Goal: Task Accomplishment & Management: Use online tool/utility

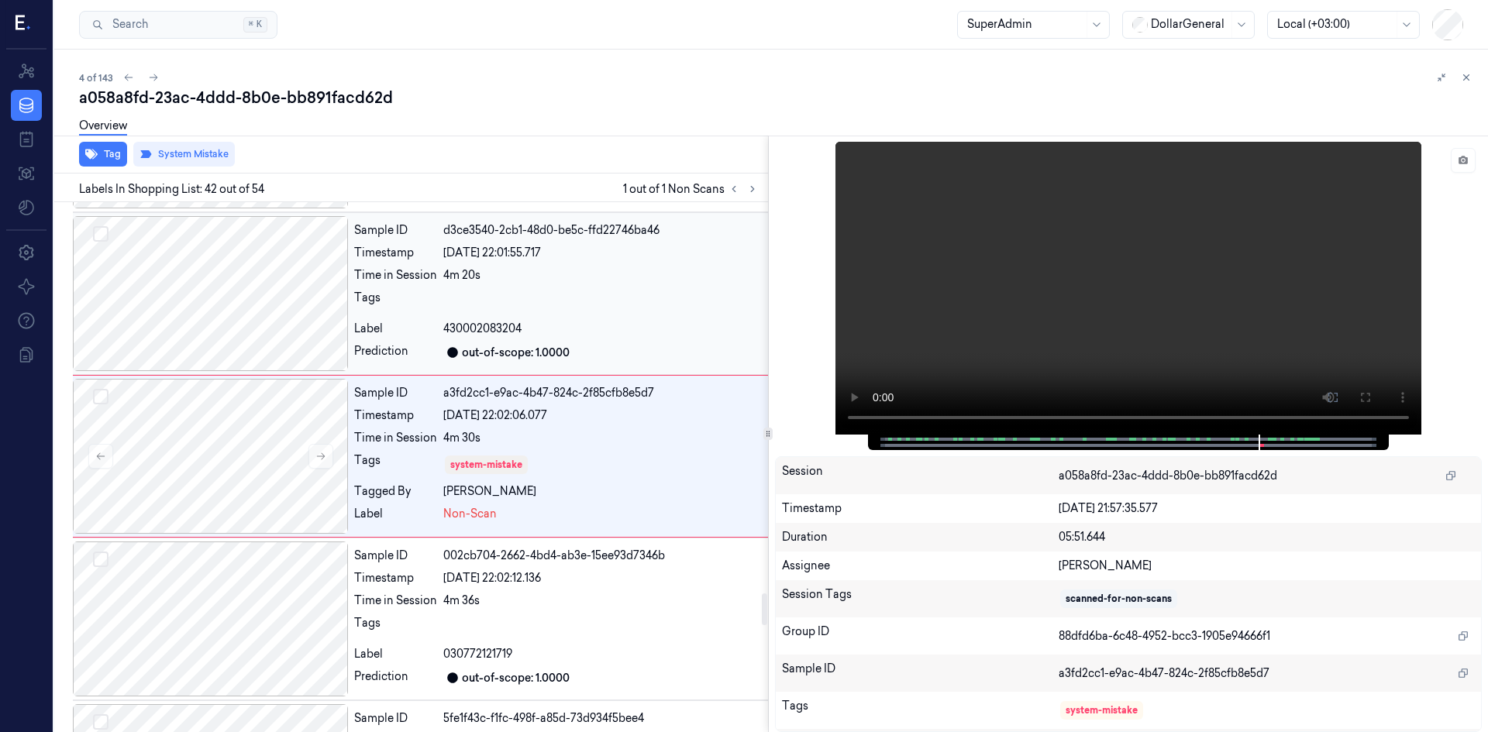
scroll to position [6487, 0]
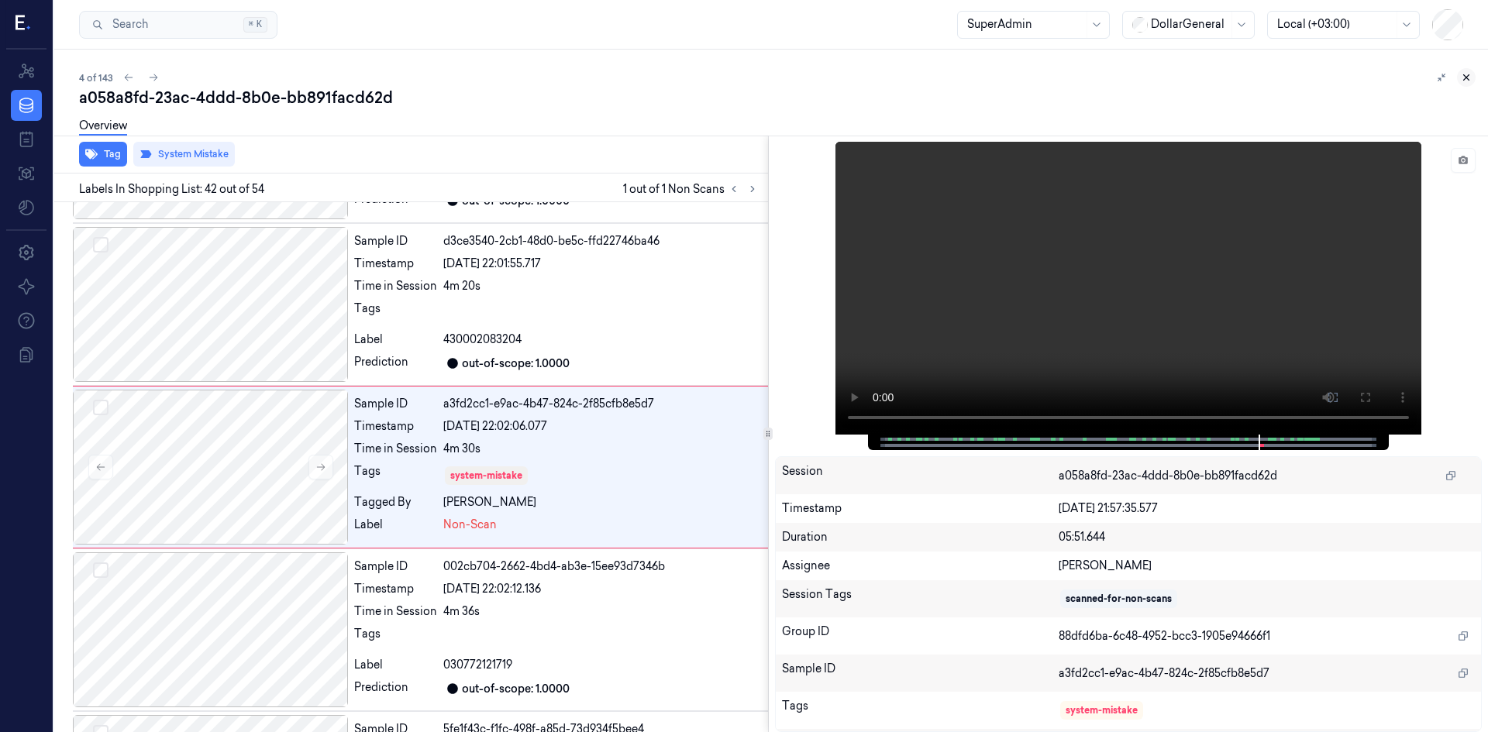
click at [1469, 83] on button at bounding box center [1466, 77] width 19 height 19
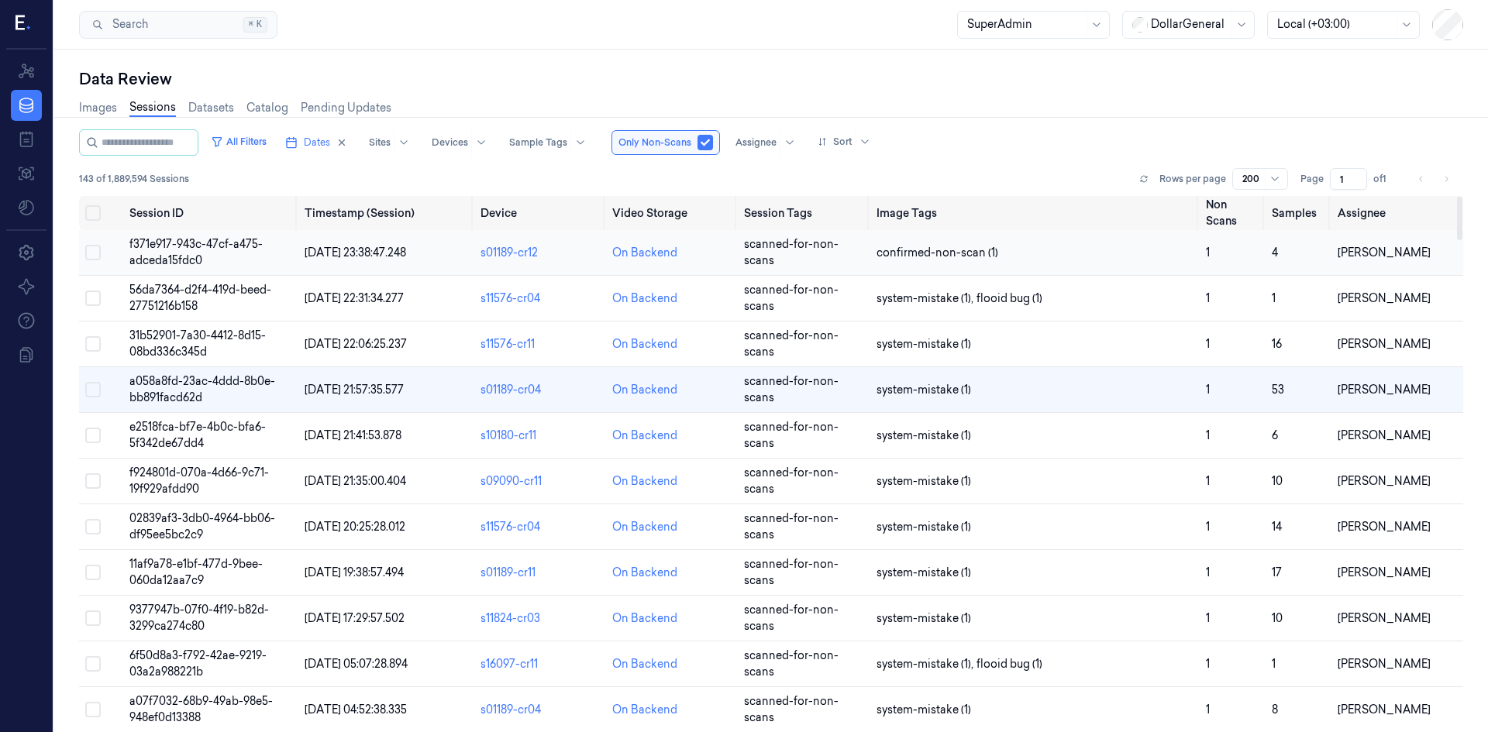
click at [193, 250] on span "f371e917-943c-47cf-a475-adceda15fdc0" at bounding box center [195, 252] width 133 height 30
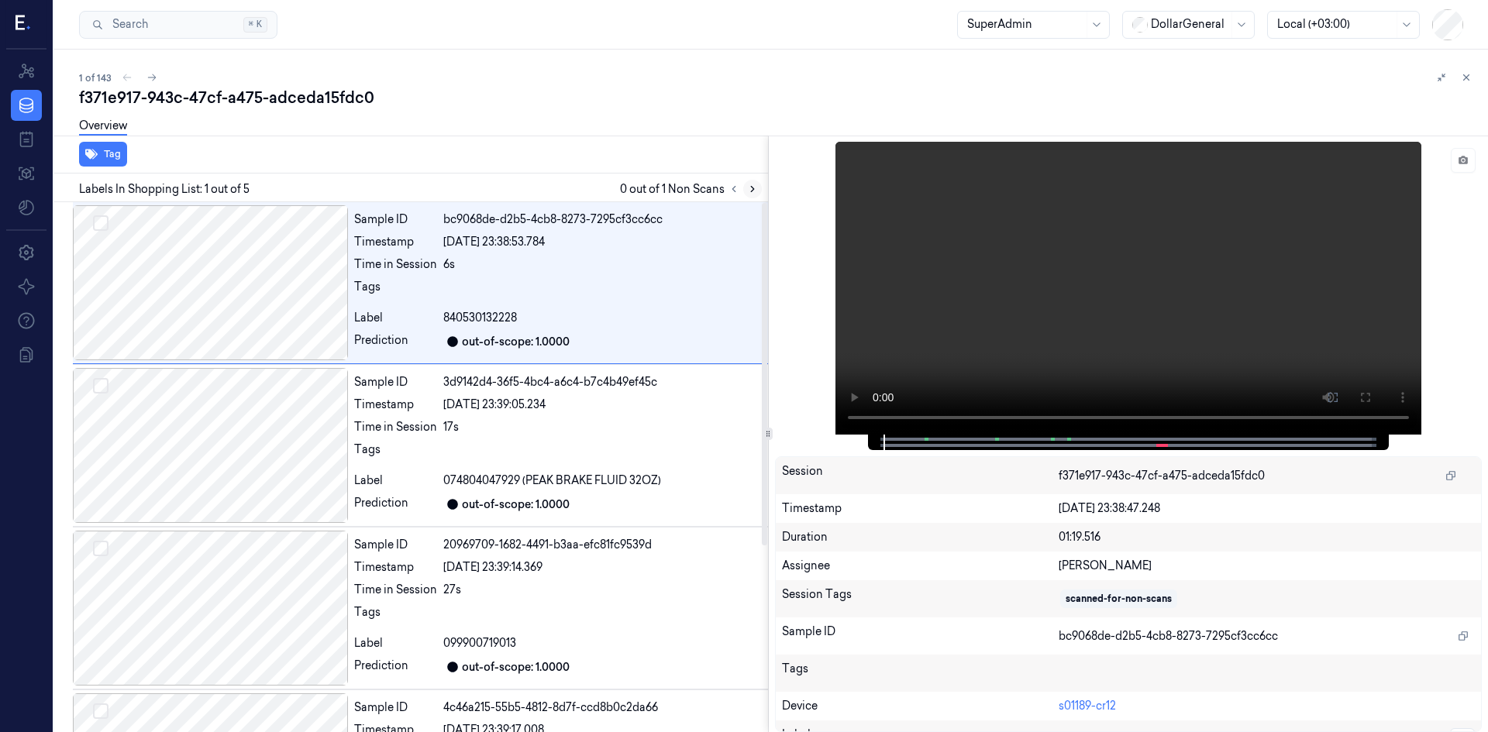
click at [751, 191] on icon at bounding box center [752, 189] width 3 height 5
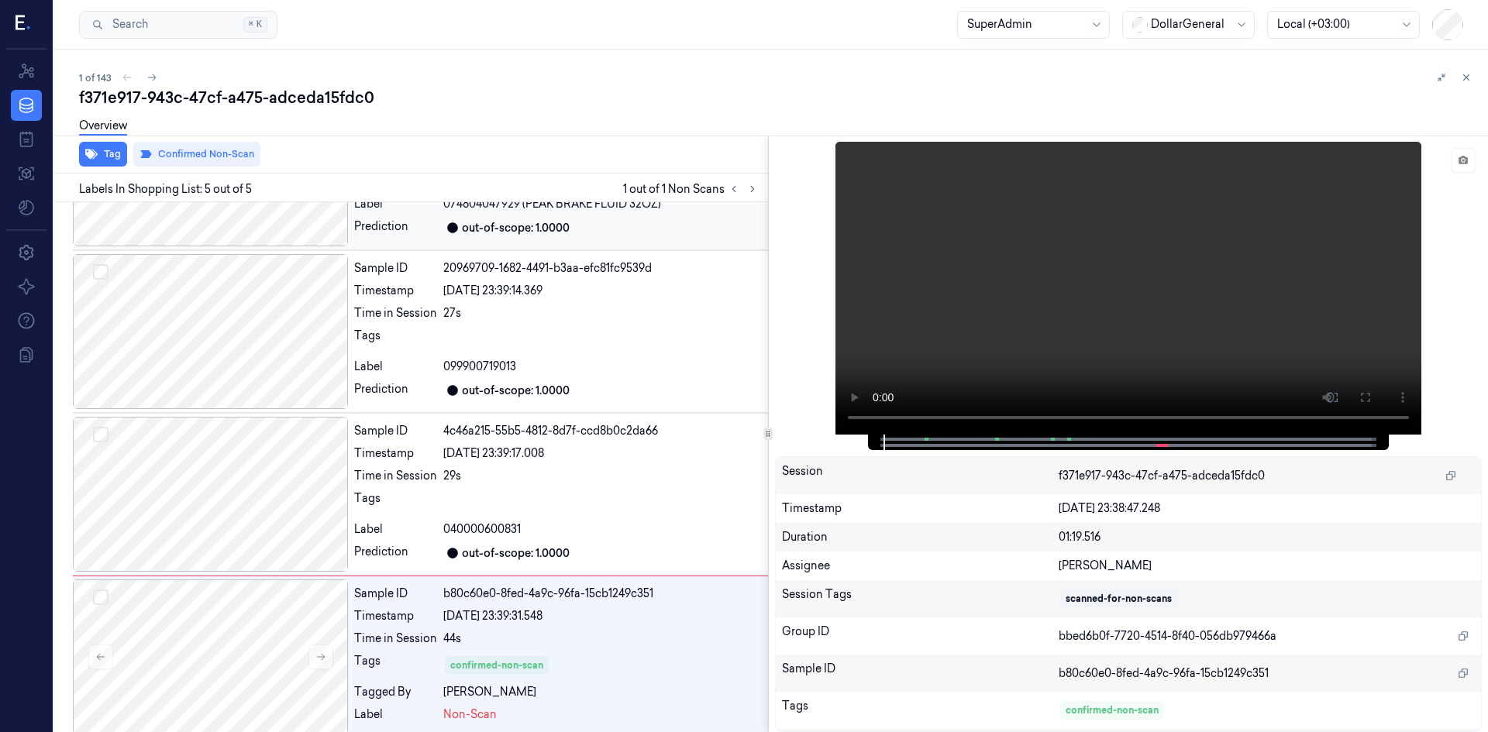
scroll to position [288, 0]
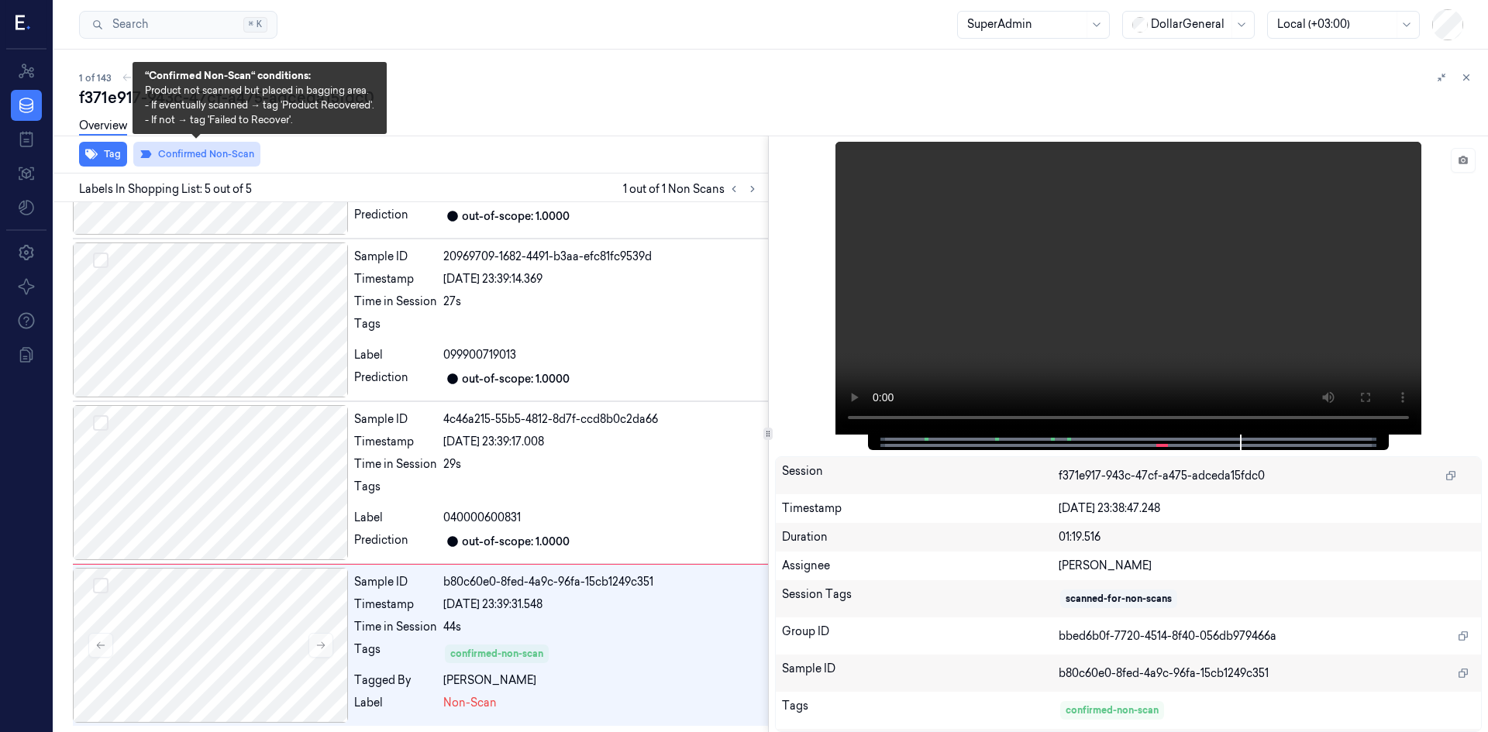
click at [221, 151] on button "Confirmed Non-Scan" at bounding box center [196, 154] width 127 height 25
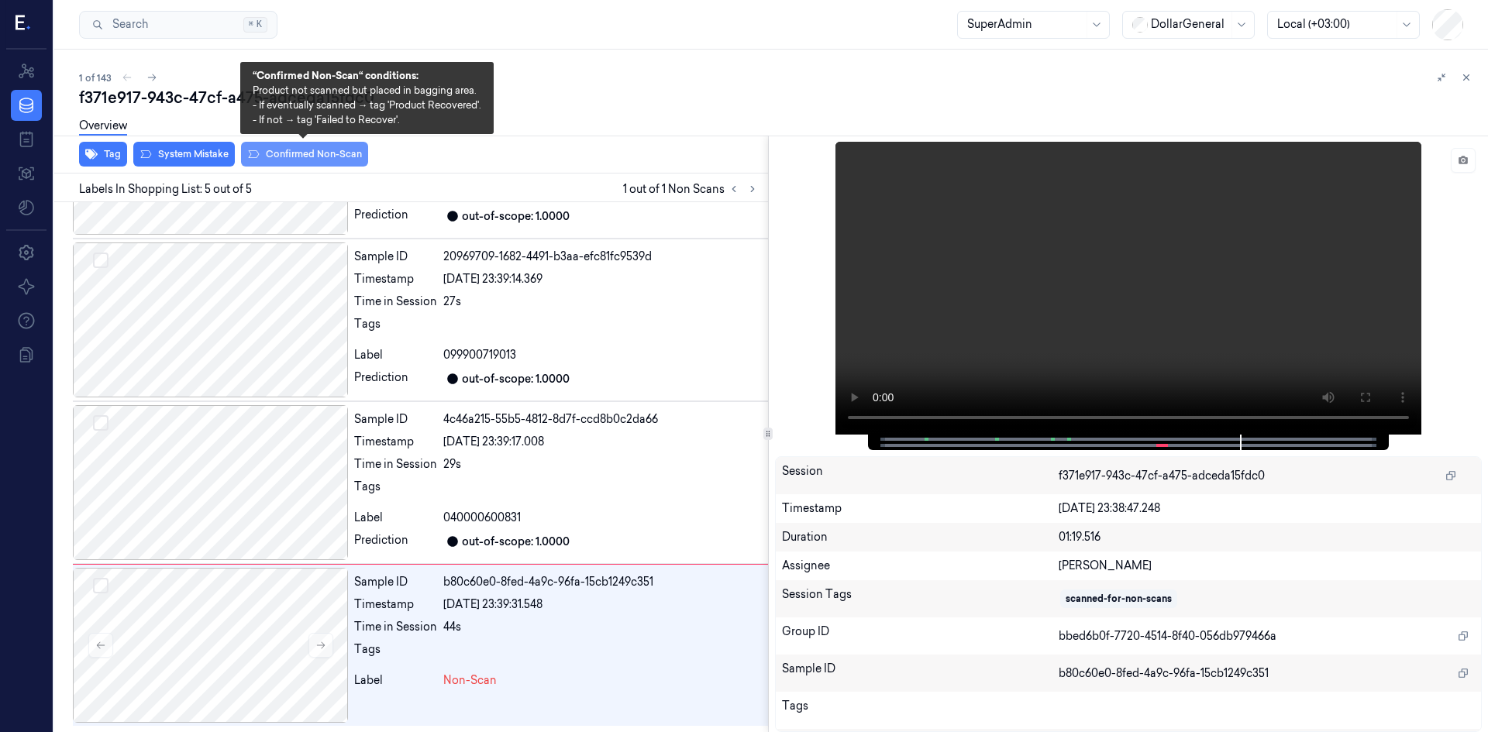
click at [279, 157] on button "Confirmed Non-Scan" at bounding box center [304, 154] width 127 height 25
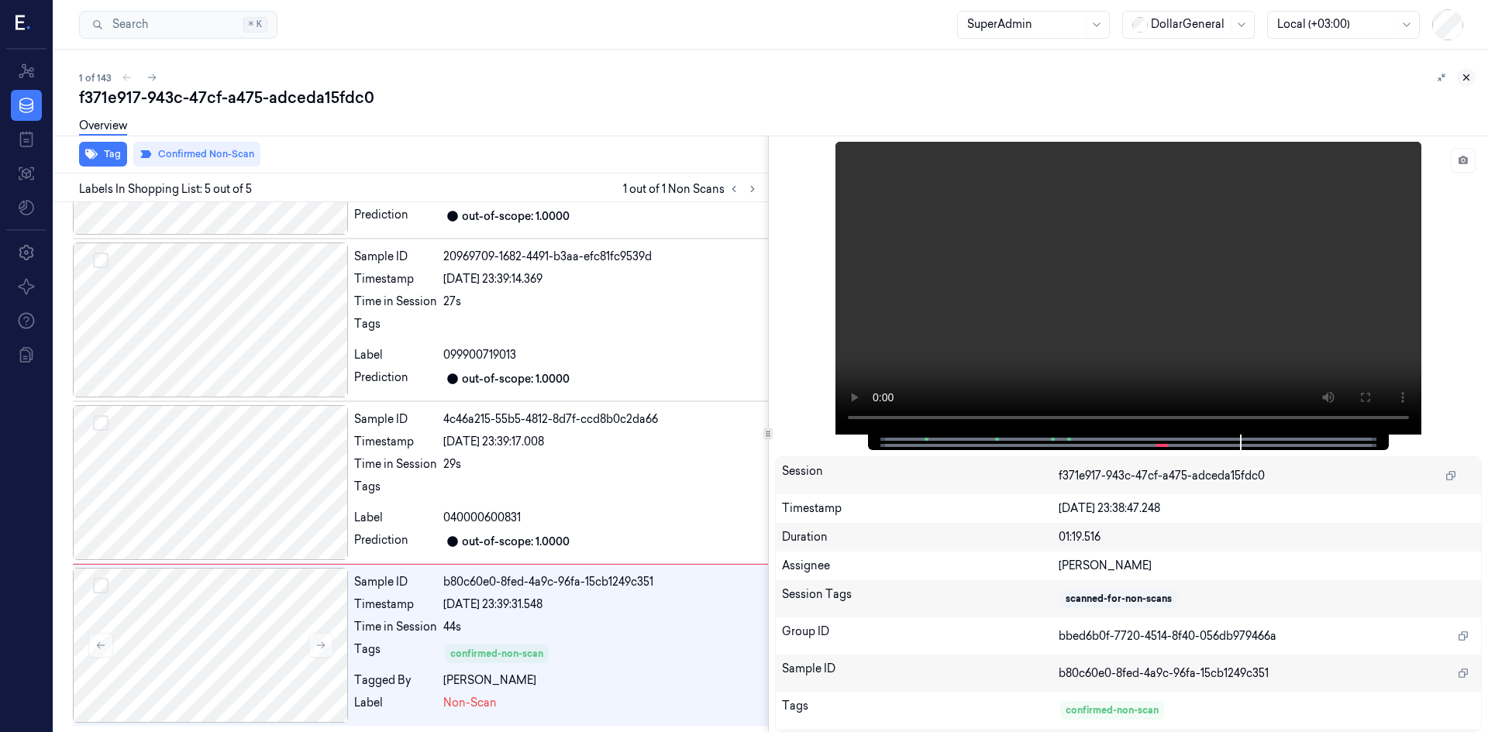
click at [1461, 73] on icon at bounding box center [1466, 77] width 11 height 11
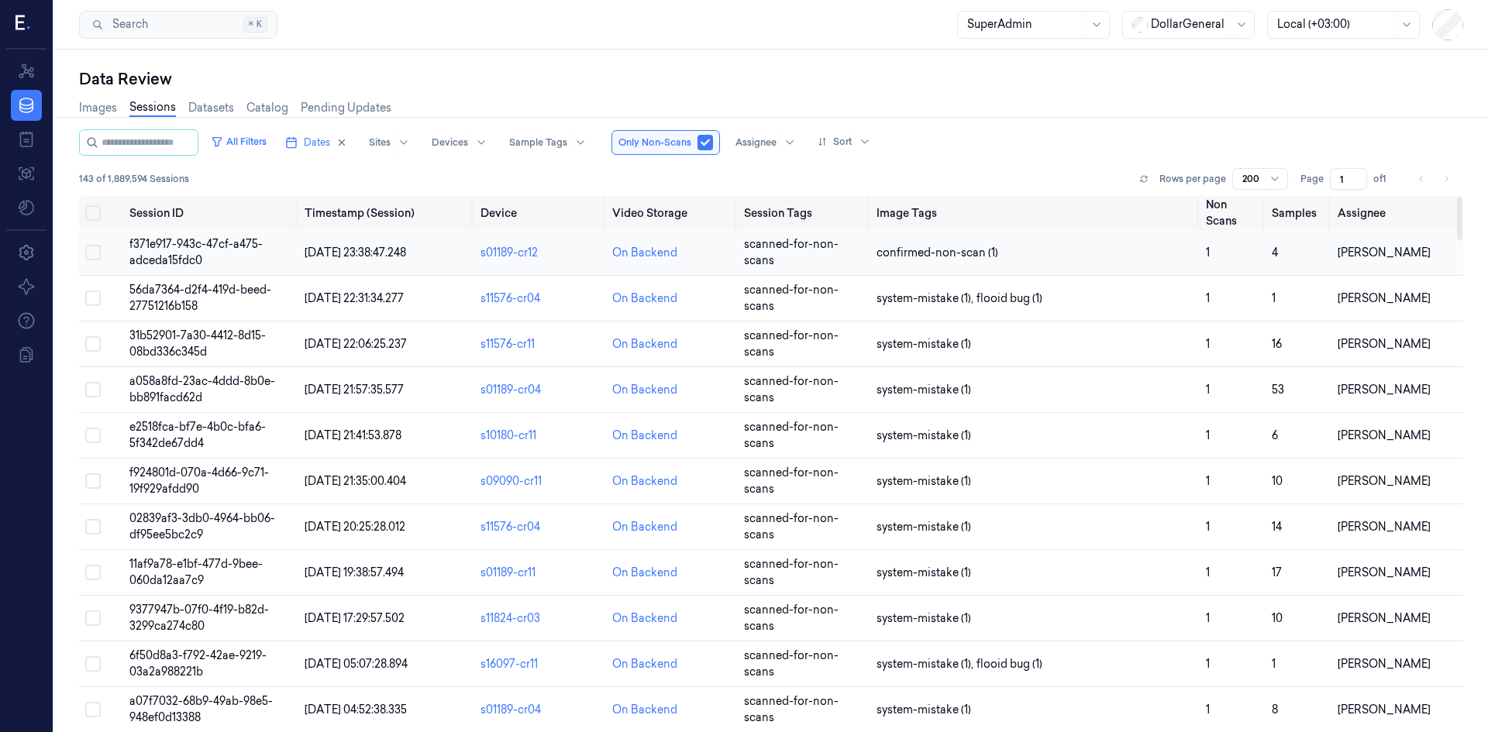
click at [312, 257] on span "[DATE] 23:38:47.248" at bounding box center [356, 253] width 102 height 14
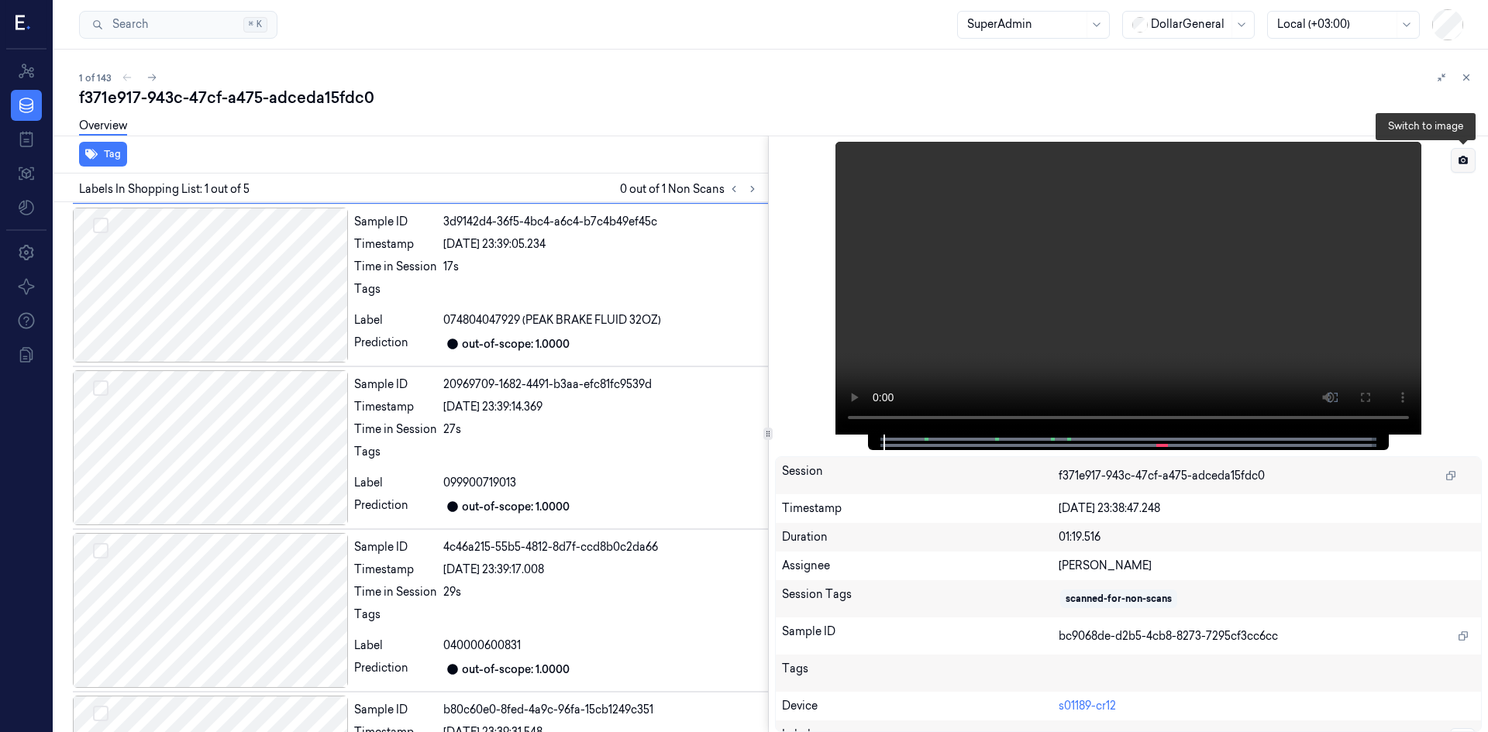
scroll to position [40, 0]
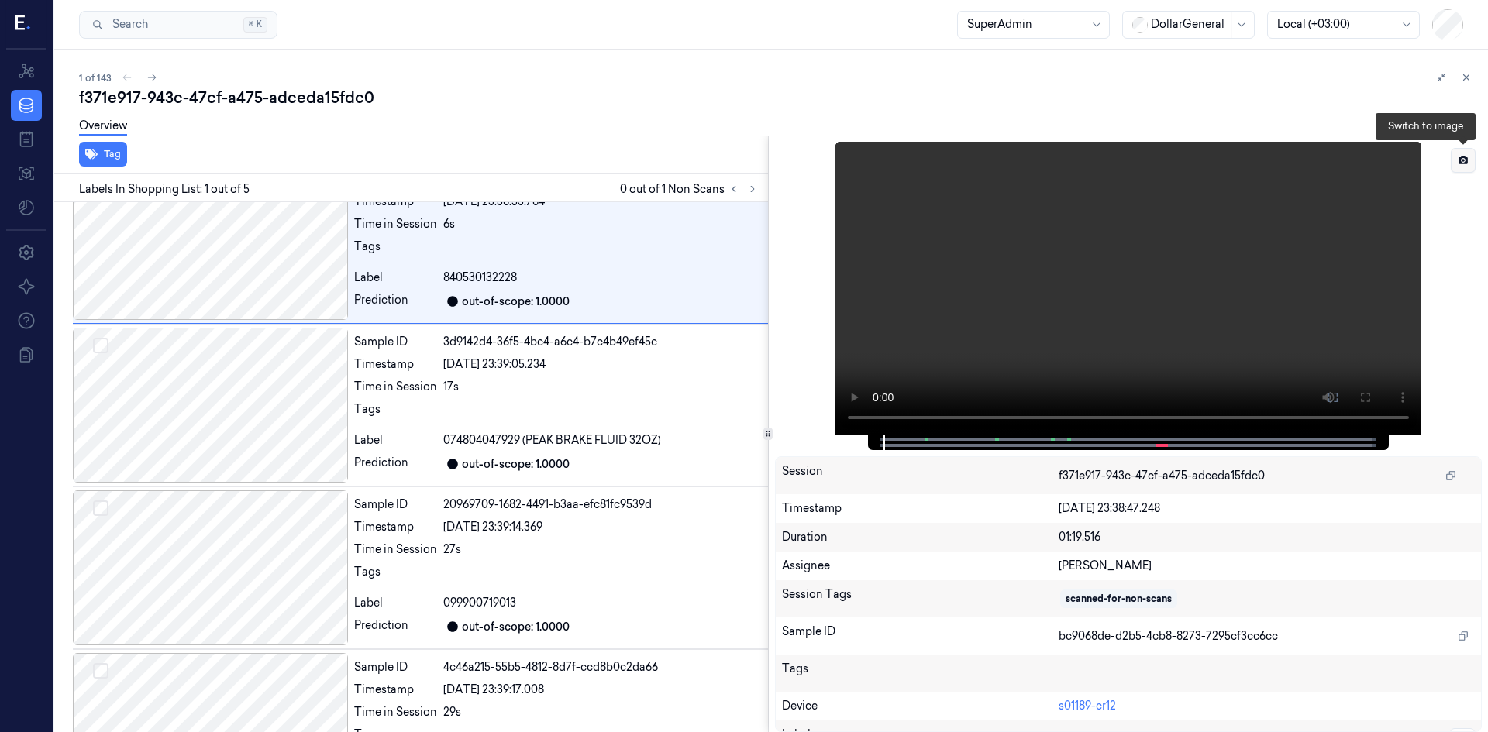
click at [1466, 160] on icon at bounding box center [1462, 160] width 9 height 9
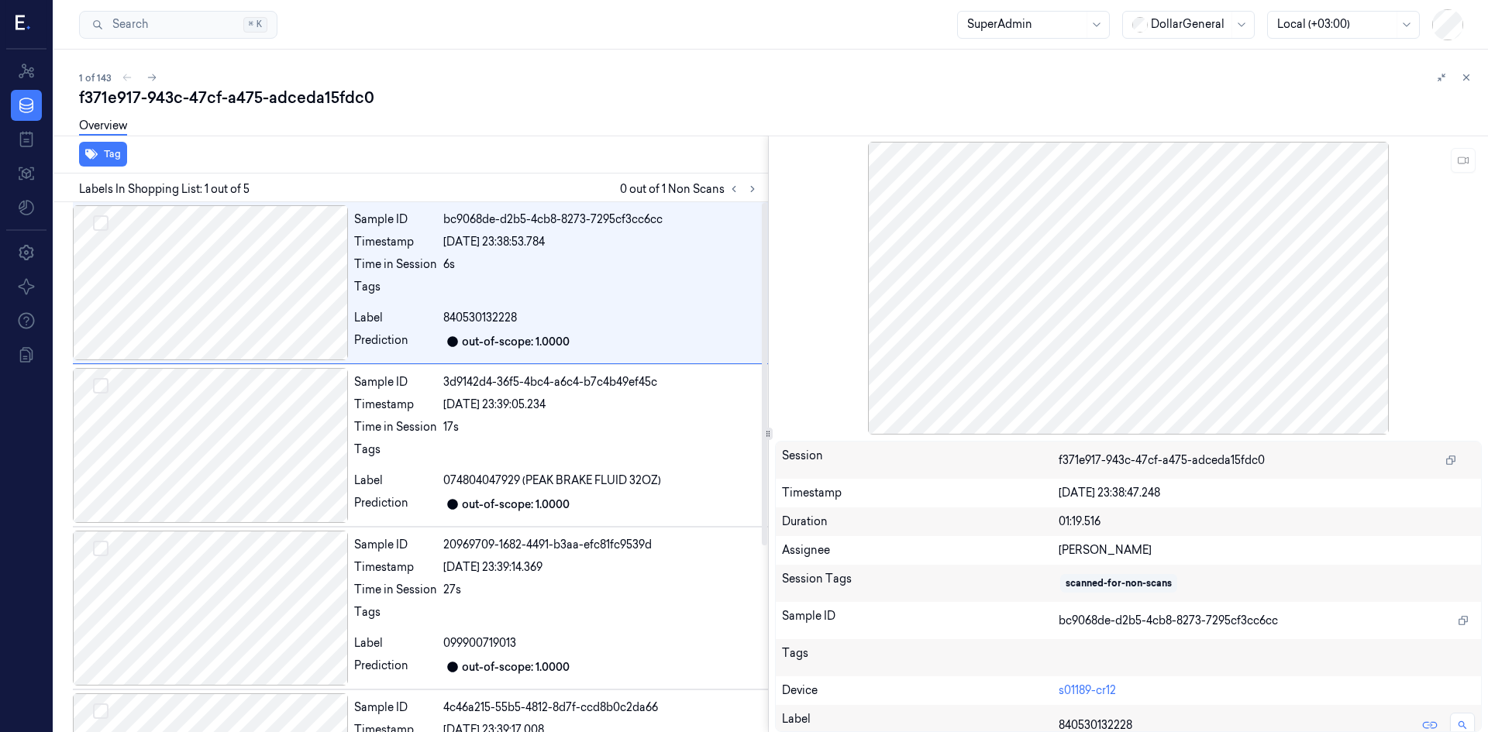
scroll to position [288, 0]
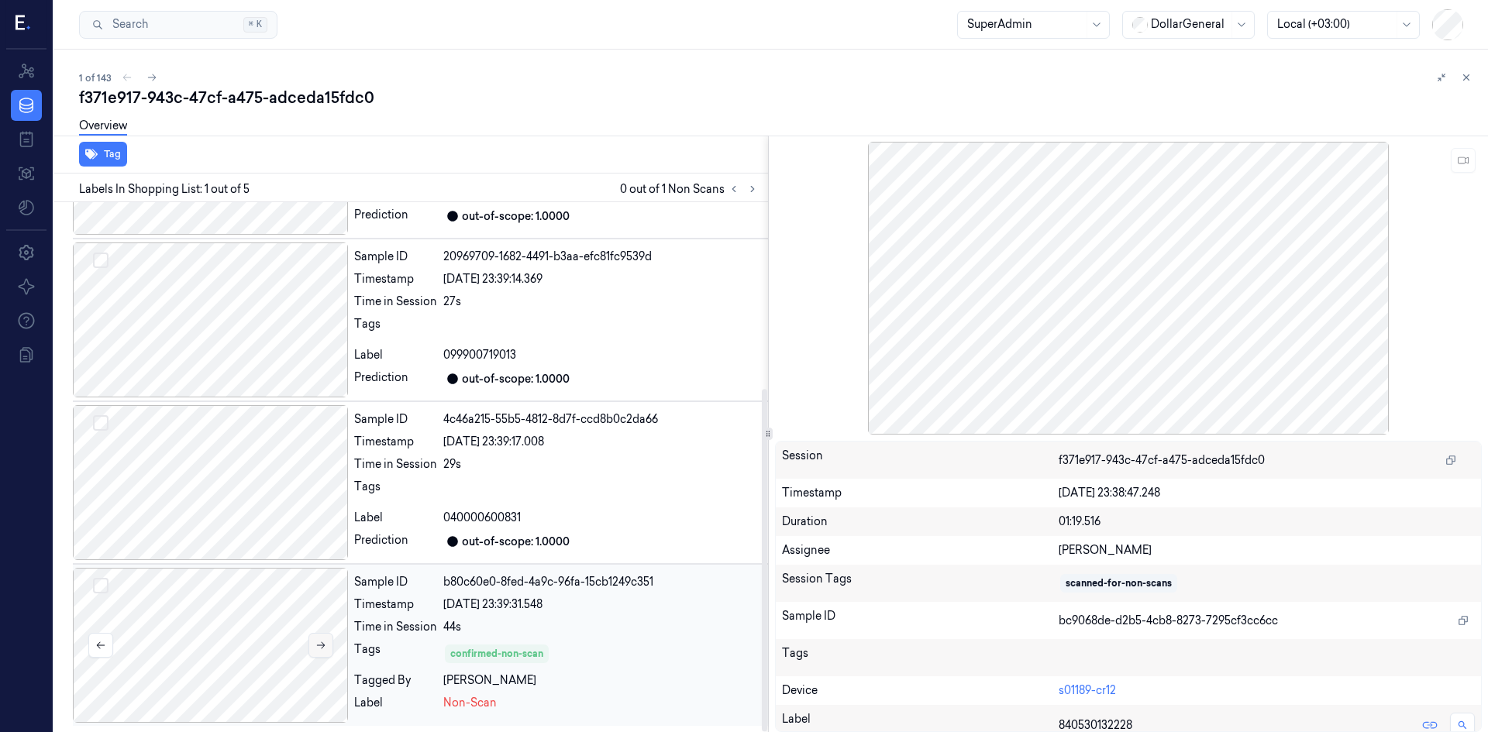
click at [320, 644] on icon at bounding box center [320, 645] width 11 height 11
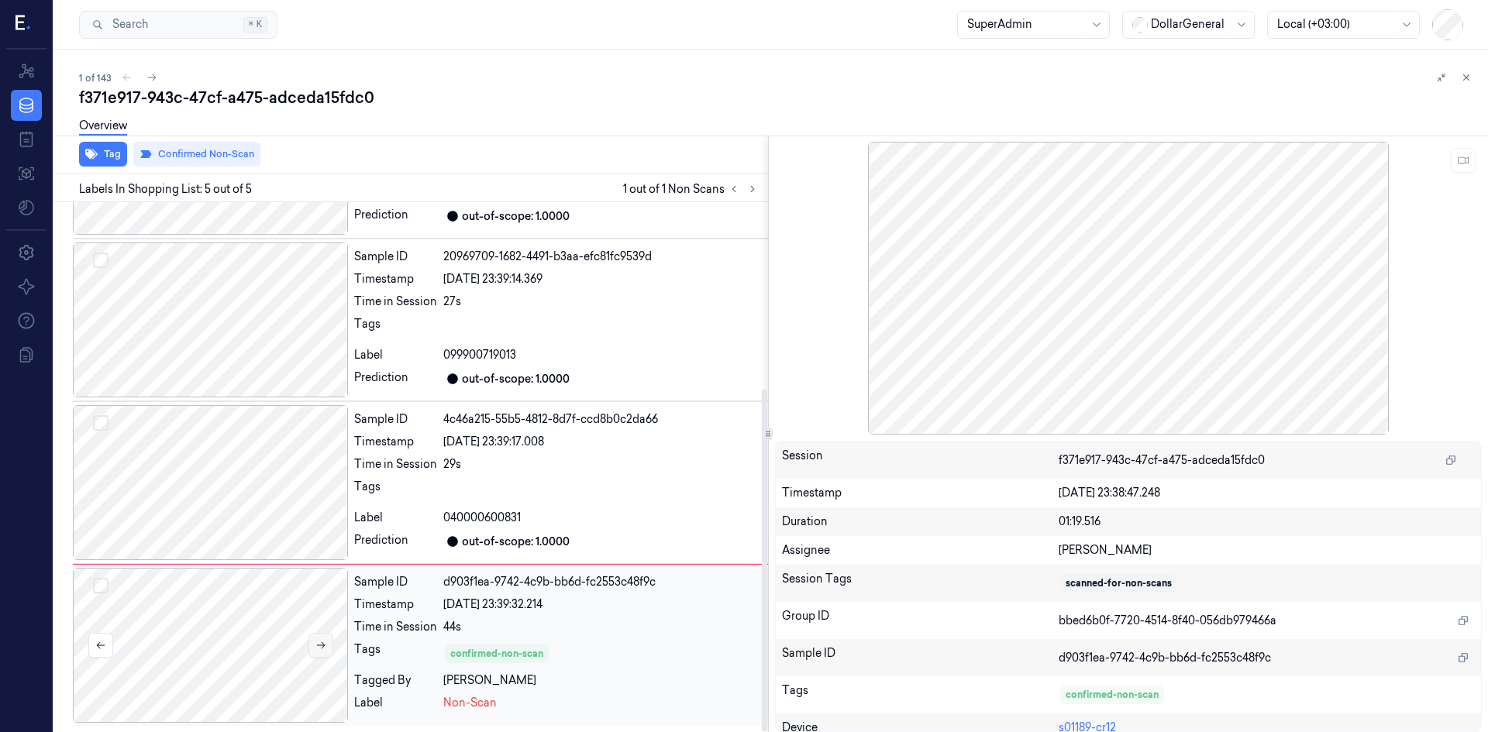
click at [320, 645] on icon at bounding box center [320, 645] width 11 height 11
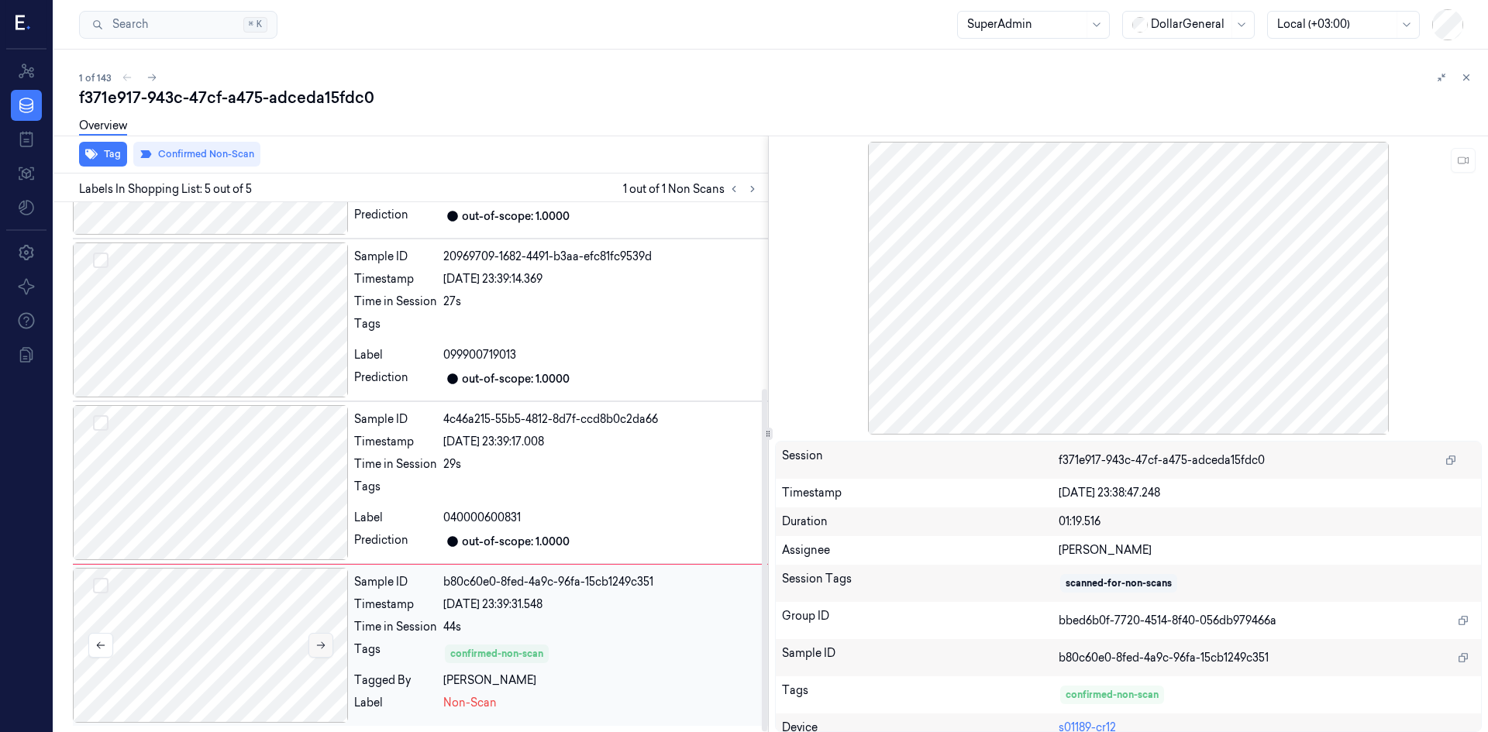
click at [320, 645] on icon at bounding box center [320, 645] width 11 height 11
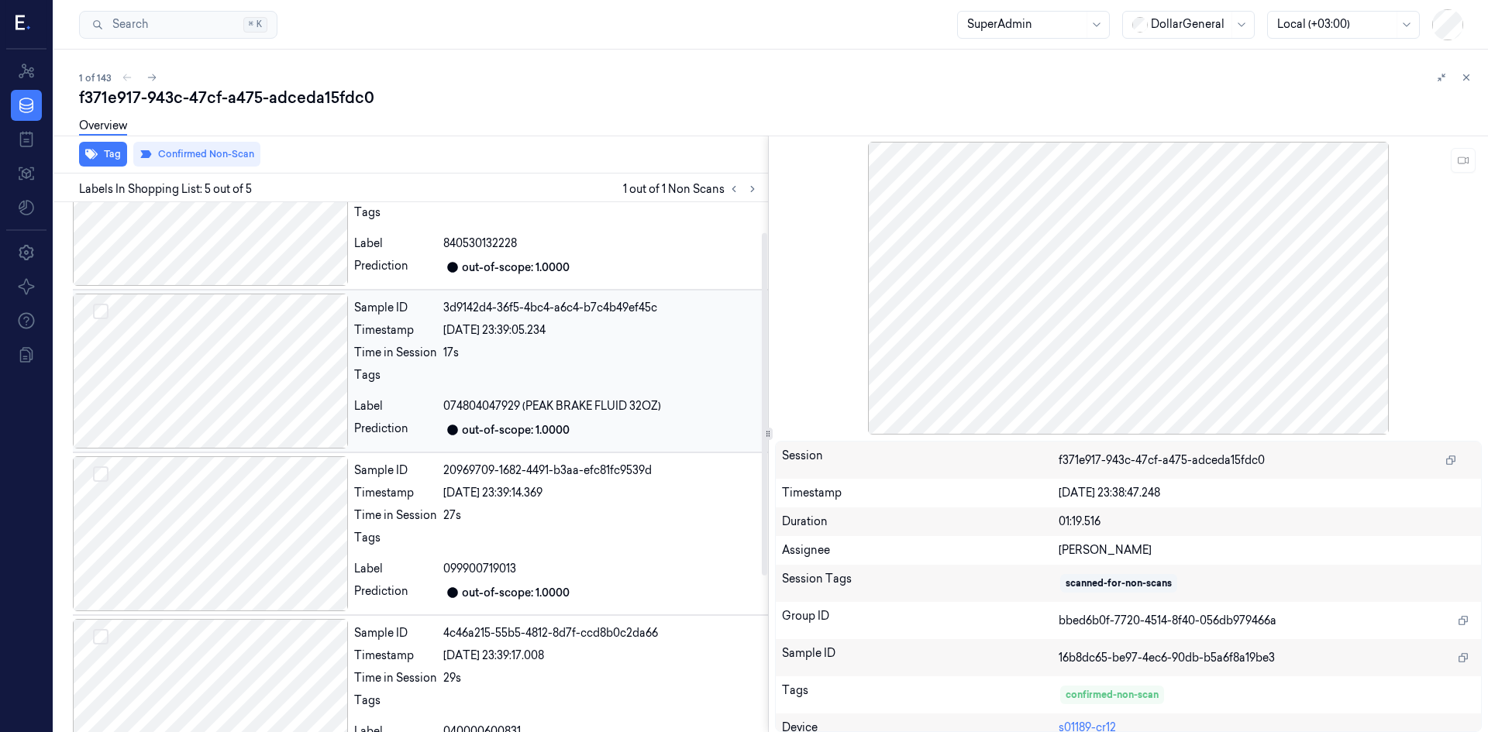
scroll to position [0, 0]
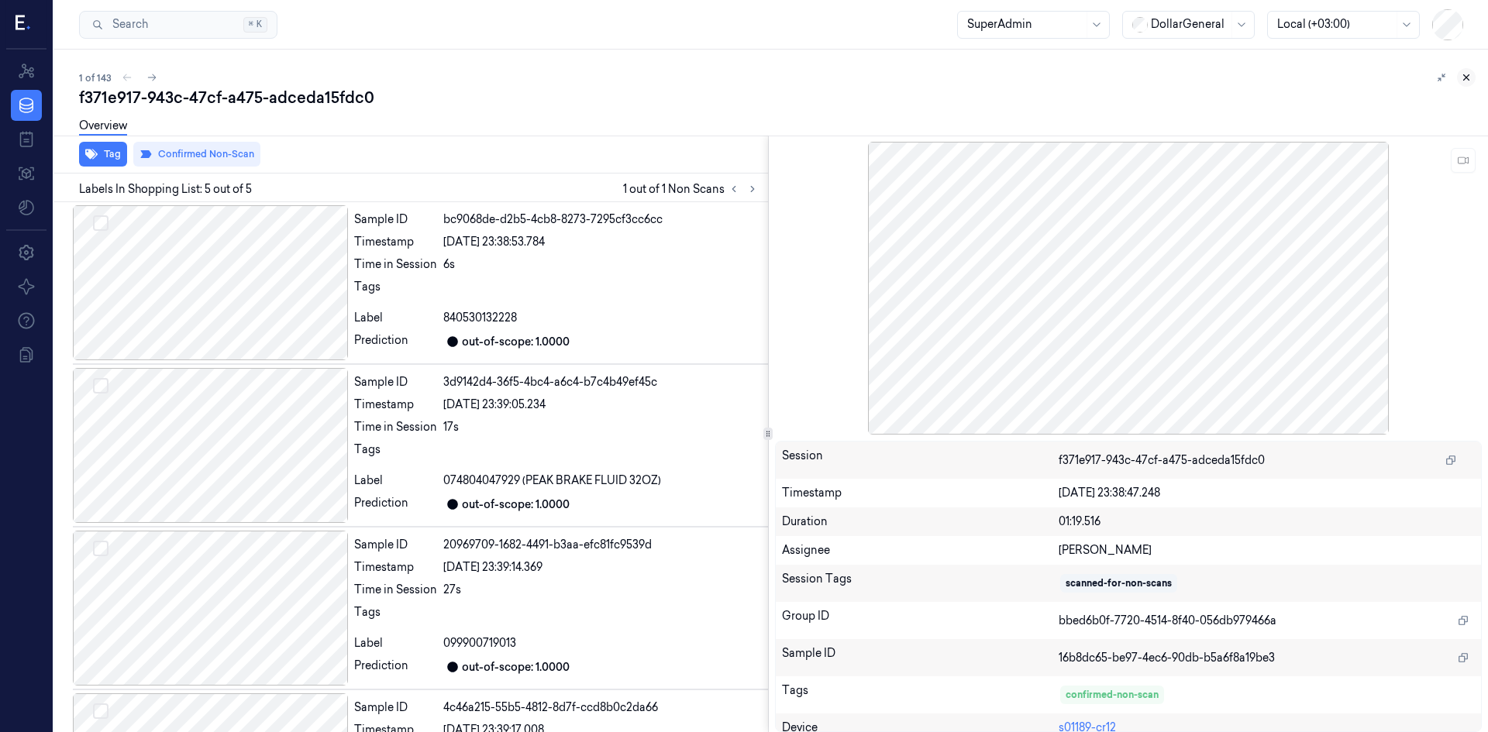
click at [1473, 81] on button at bounding box center [1466, 77] width 19 height 19
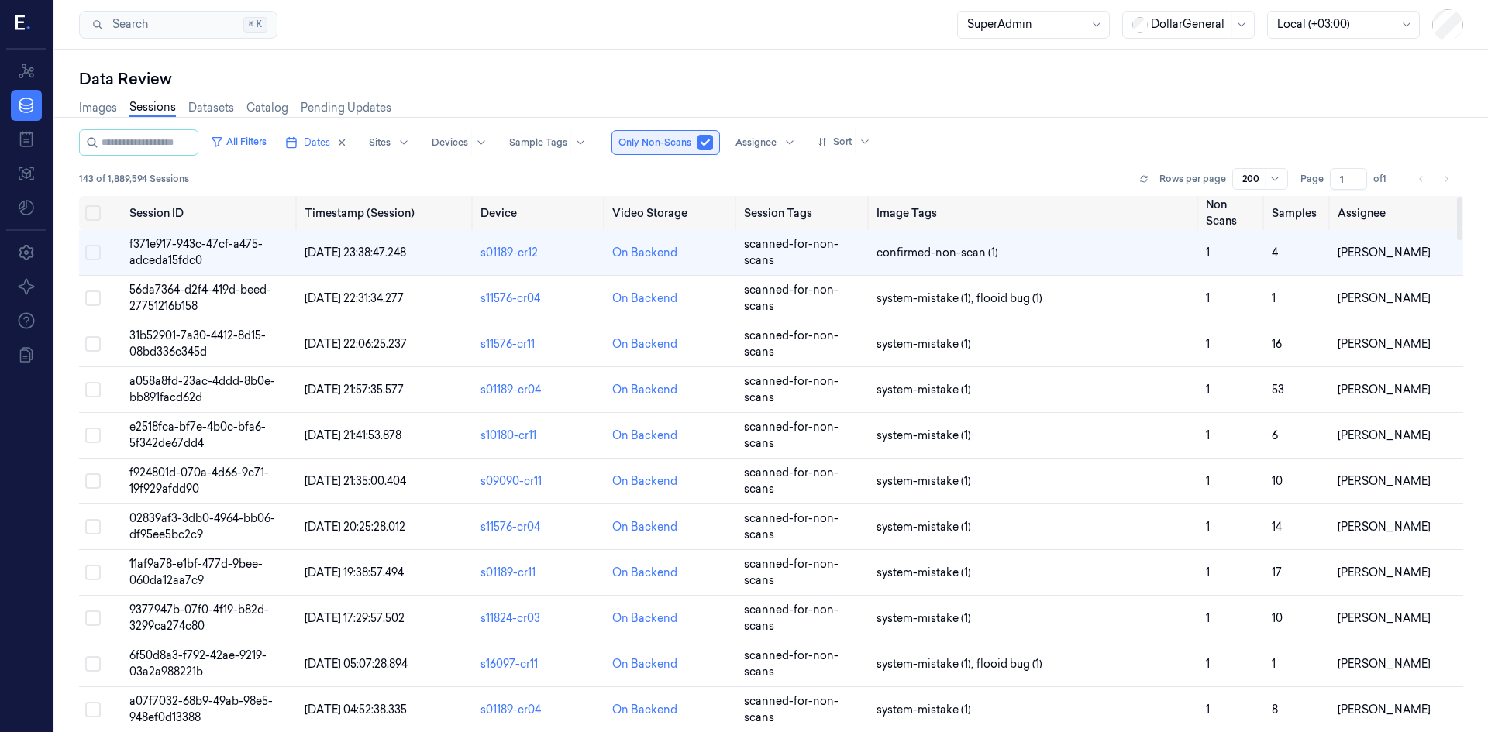
click at [713, 144] on button "button" at bounding box center [704, 142] width 15 height 15
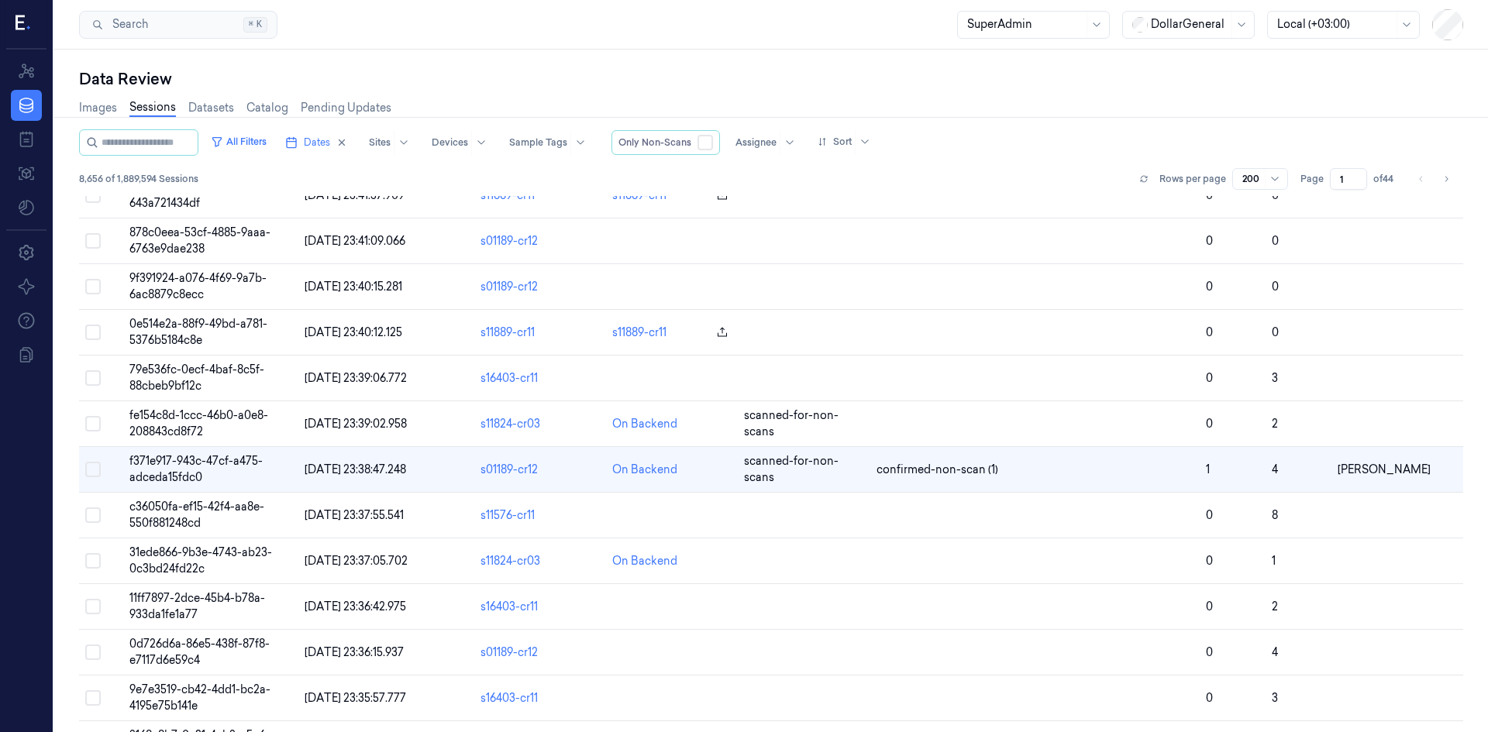
scroll to position [1297, 0]
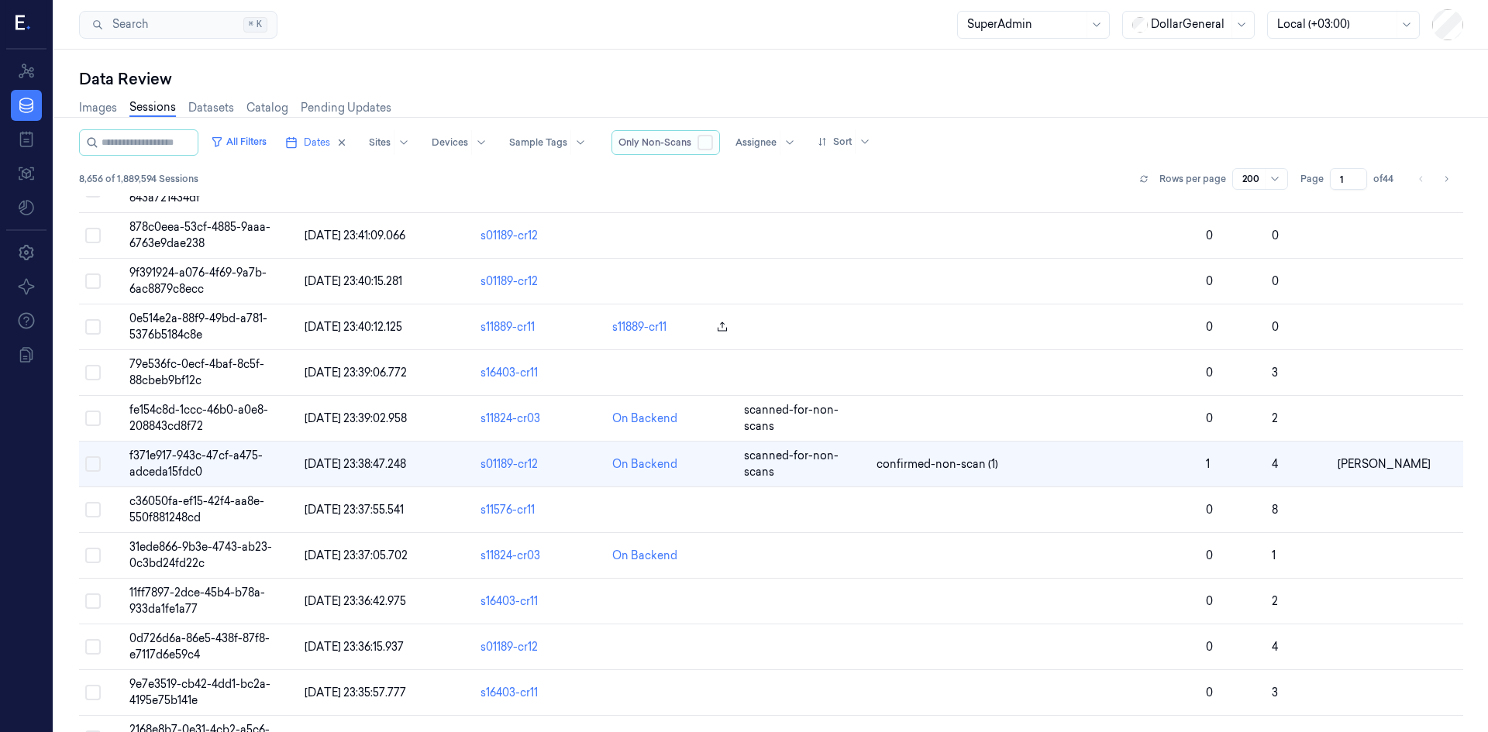
click at [713, 147] on button "button" at bounding box center [704, 142] width 15 height 15
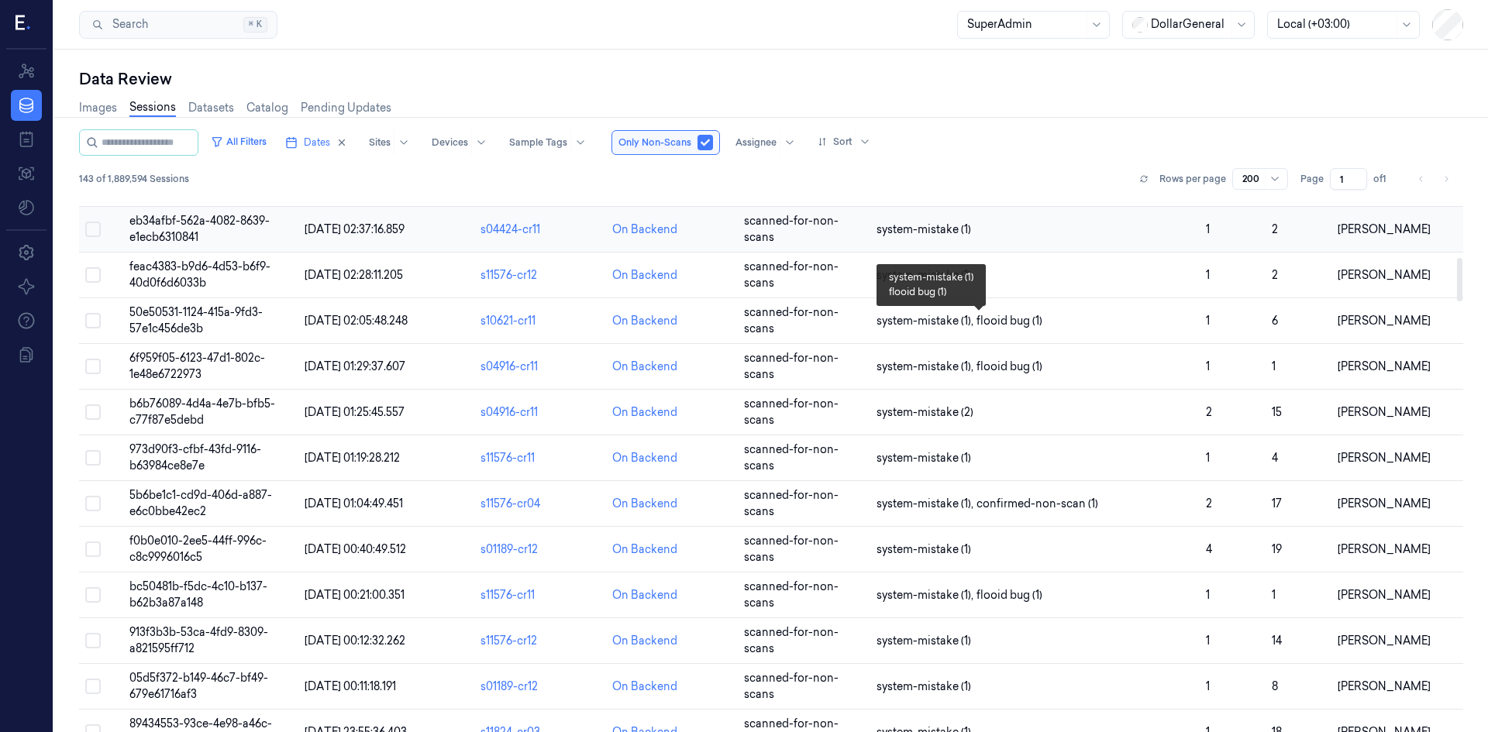
scroll to position [290, 0]
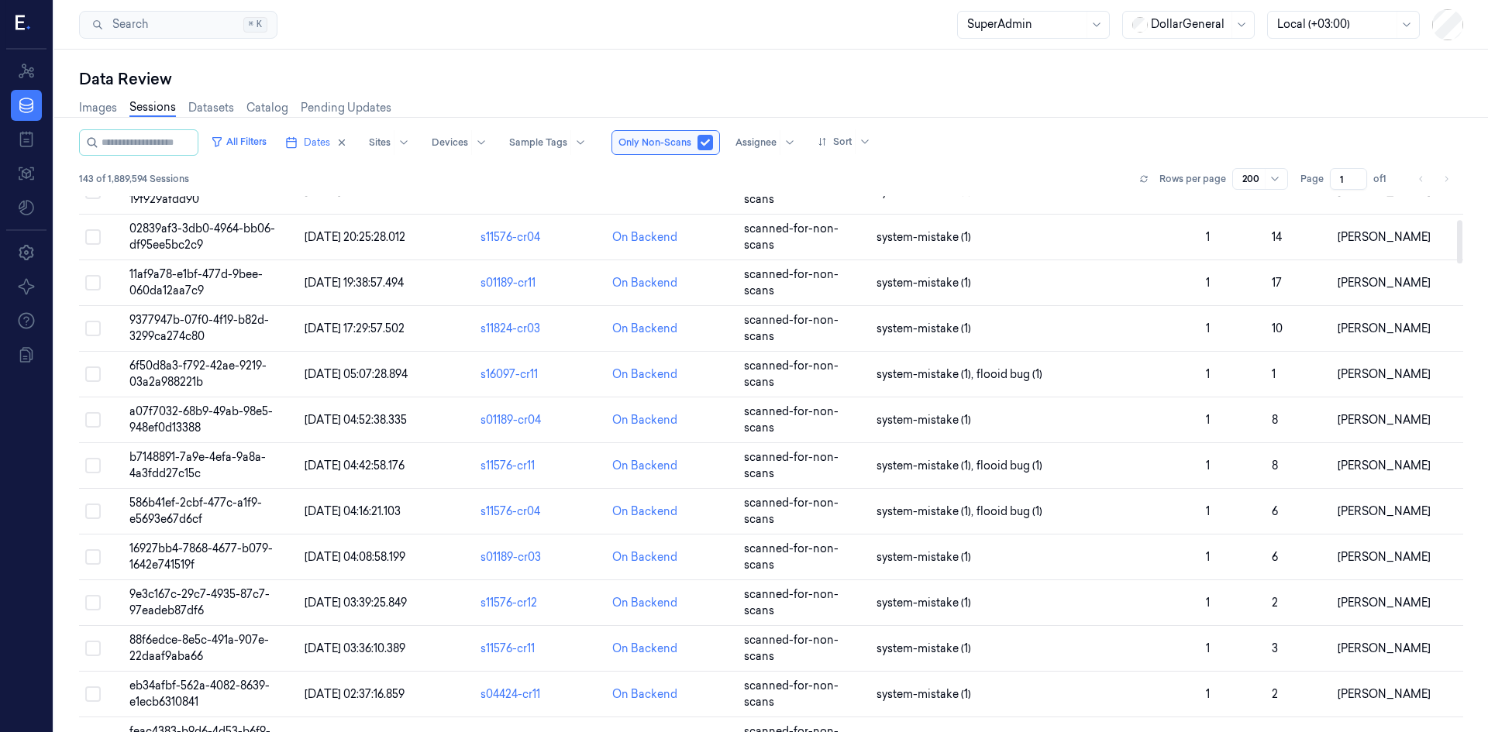
click at [1057, 25] on div at bounding box center [1025, 24] width 116 height 16
click at [997, 83] on div "Annotator" at bounding box center [993, 84] width 53 height 16
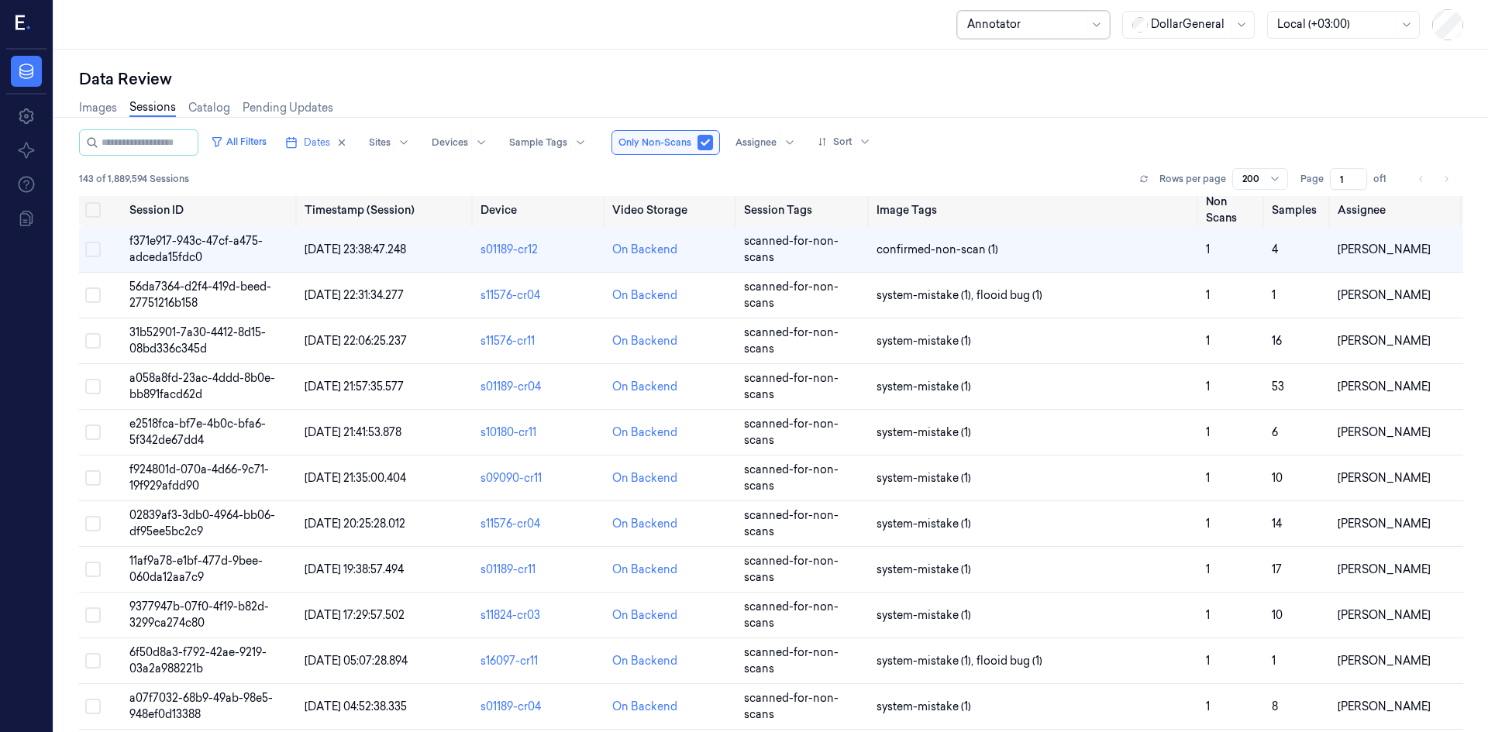
scroll to position [0, 0]
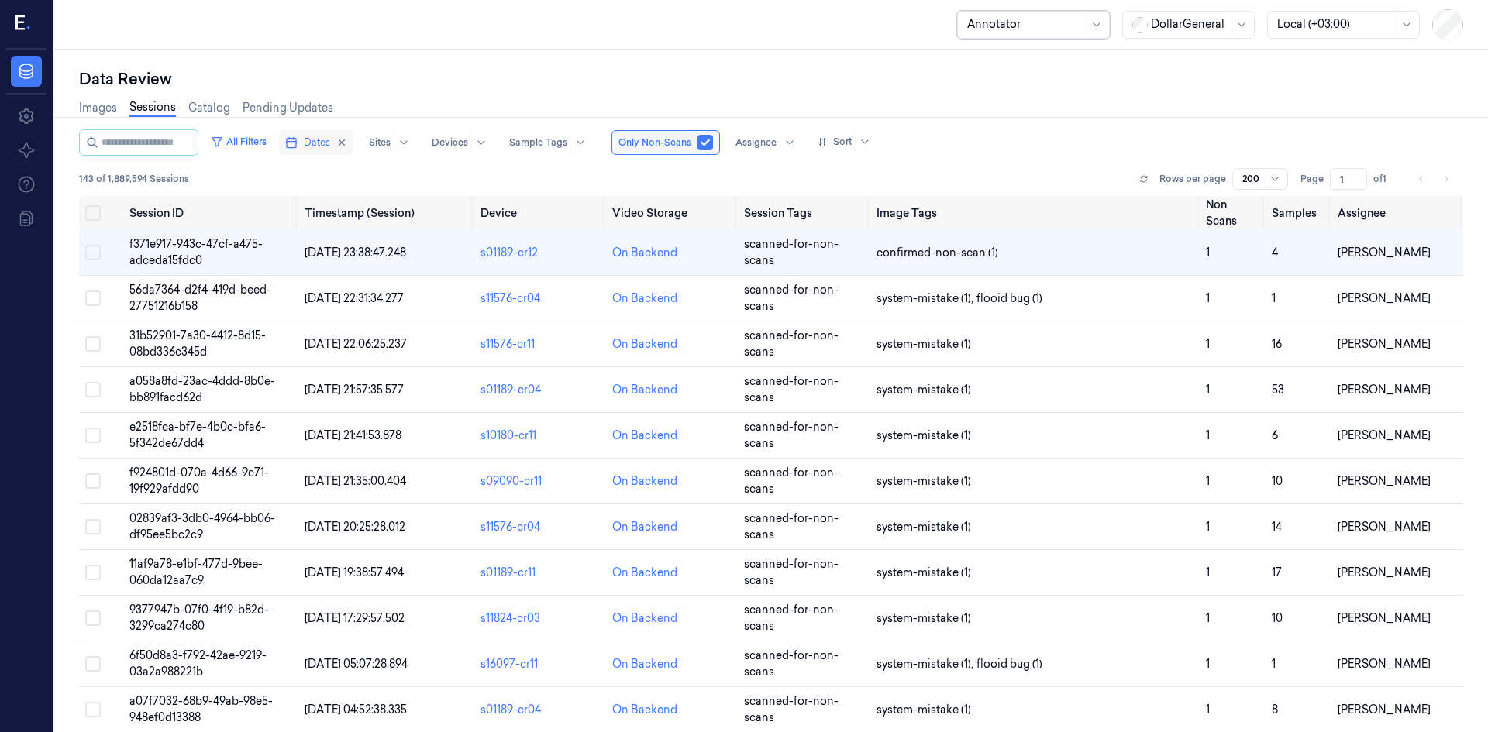
click at [318, 137] on button "Dates" at bounding box center [316, 142] width 74 height 25
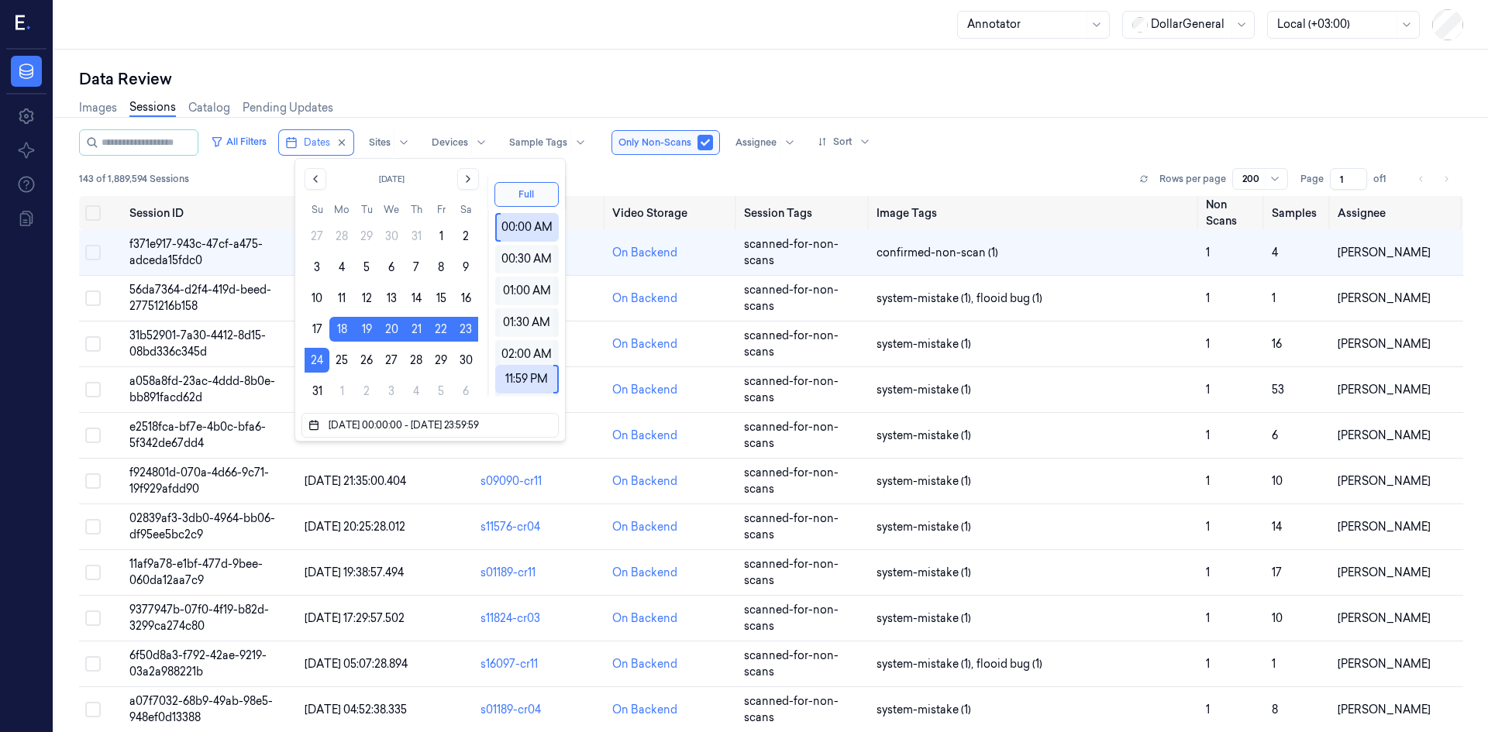
click at [704, 182] on div "143 of 1,889,594 Sessions Rows per page 200 Page 1 of 1" at bounding box center [771, 179] width 1384 height 22
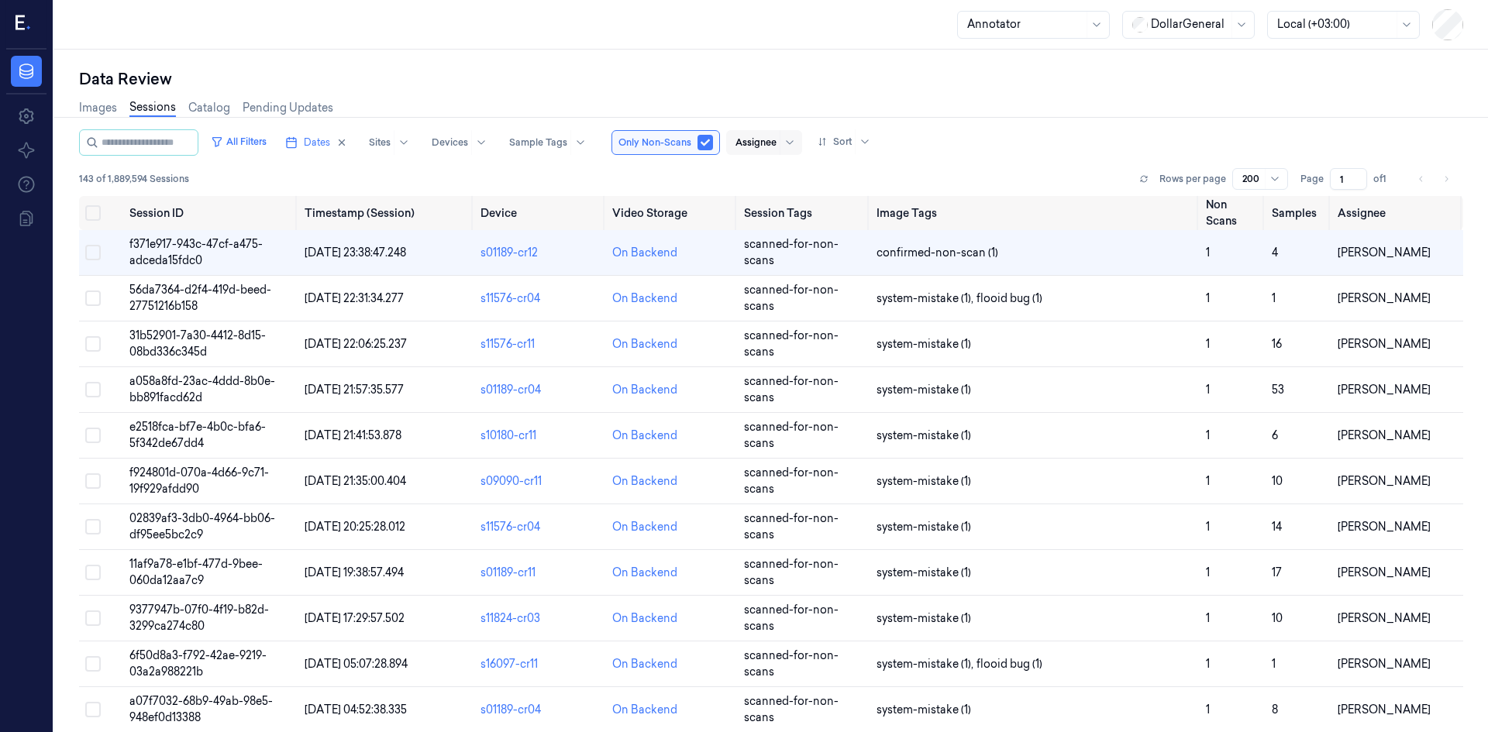
click at [776, 146] on div at bounding box center [755, 143] width 41 height 14
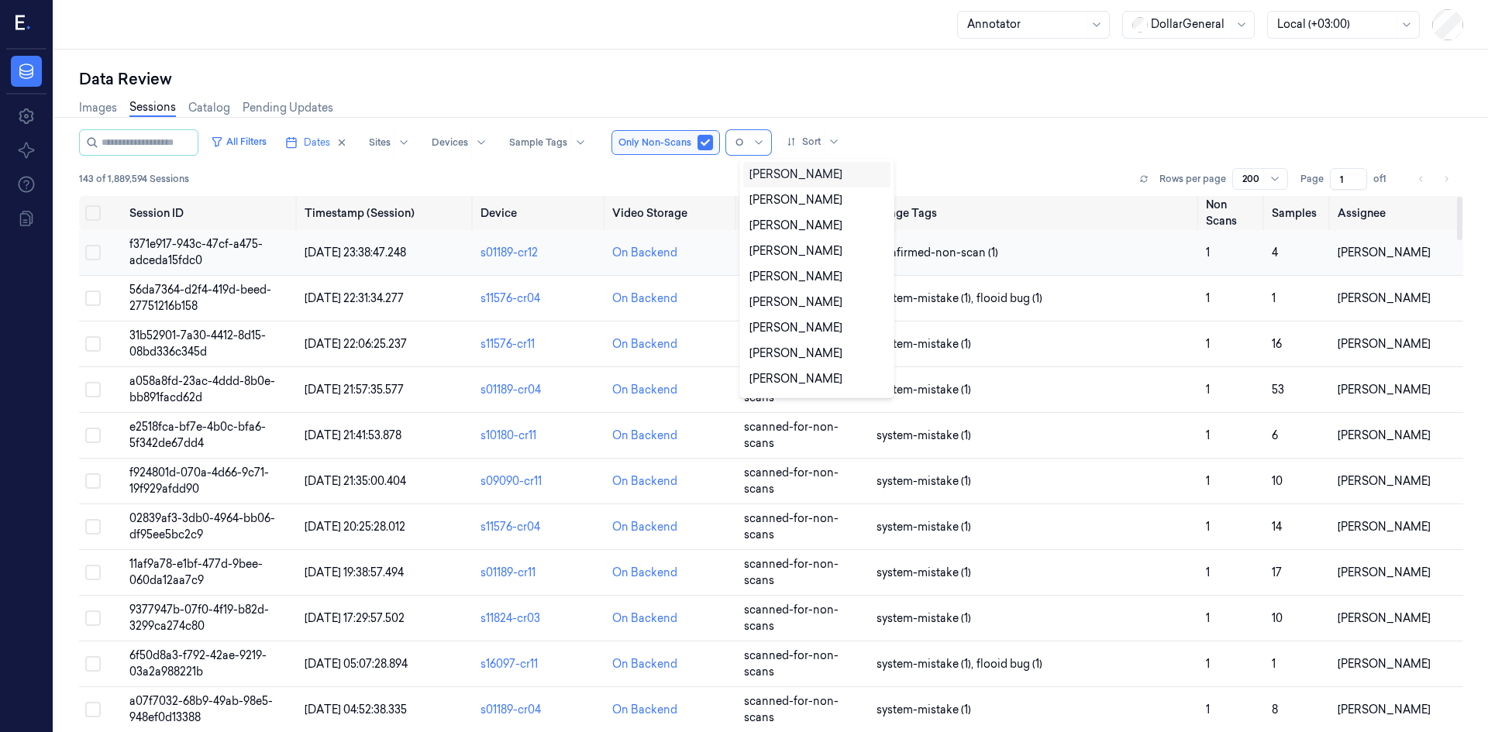
type input "Of"
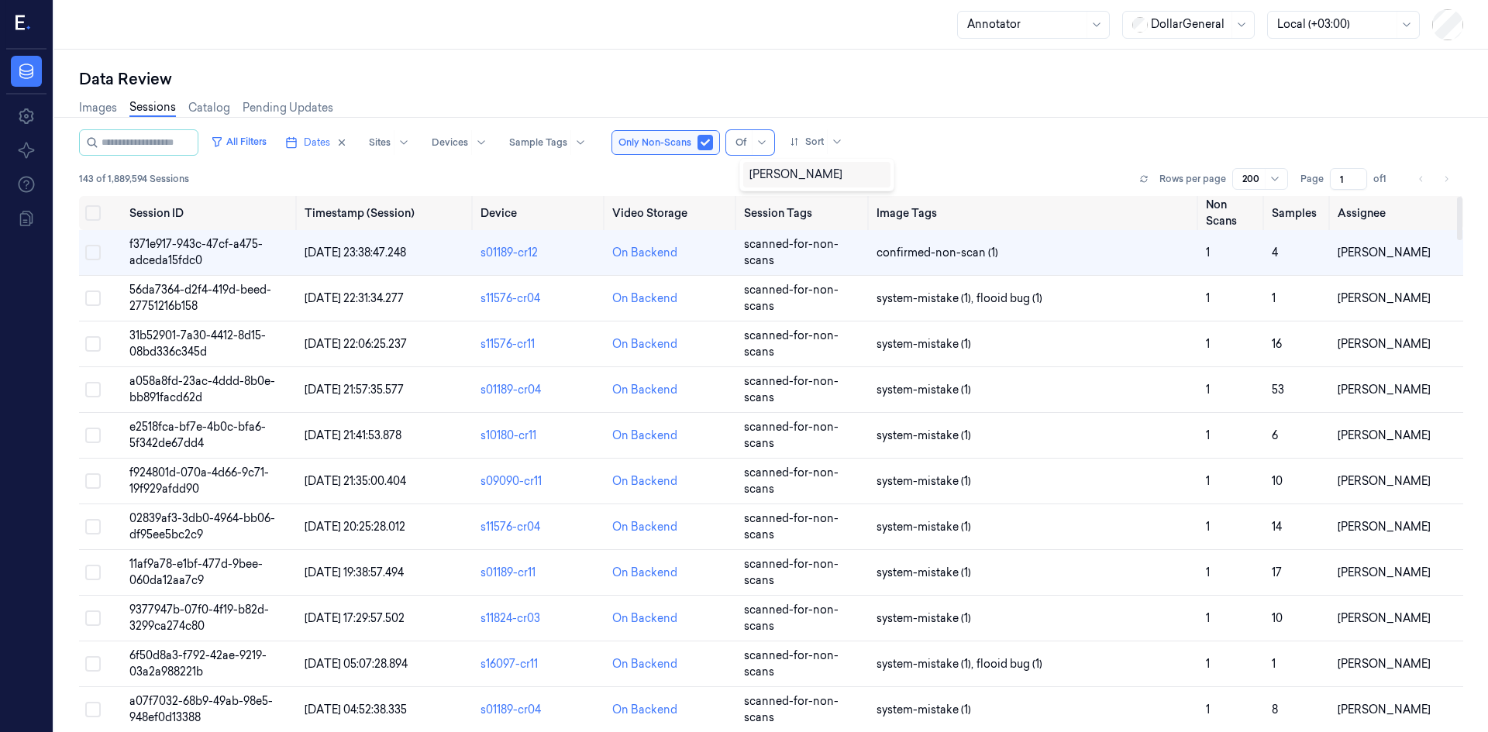
click at [794, 176] on div "[PERSON_NAME]" at bounding box center [795, 175] width 93 height 16
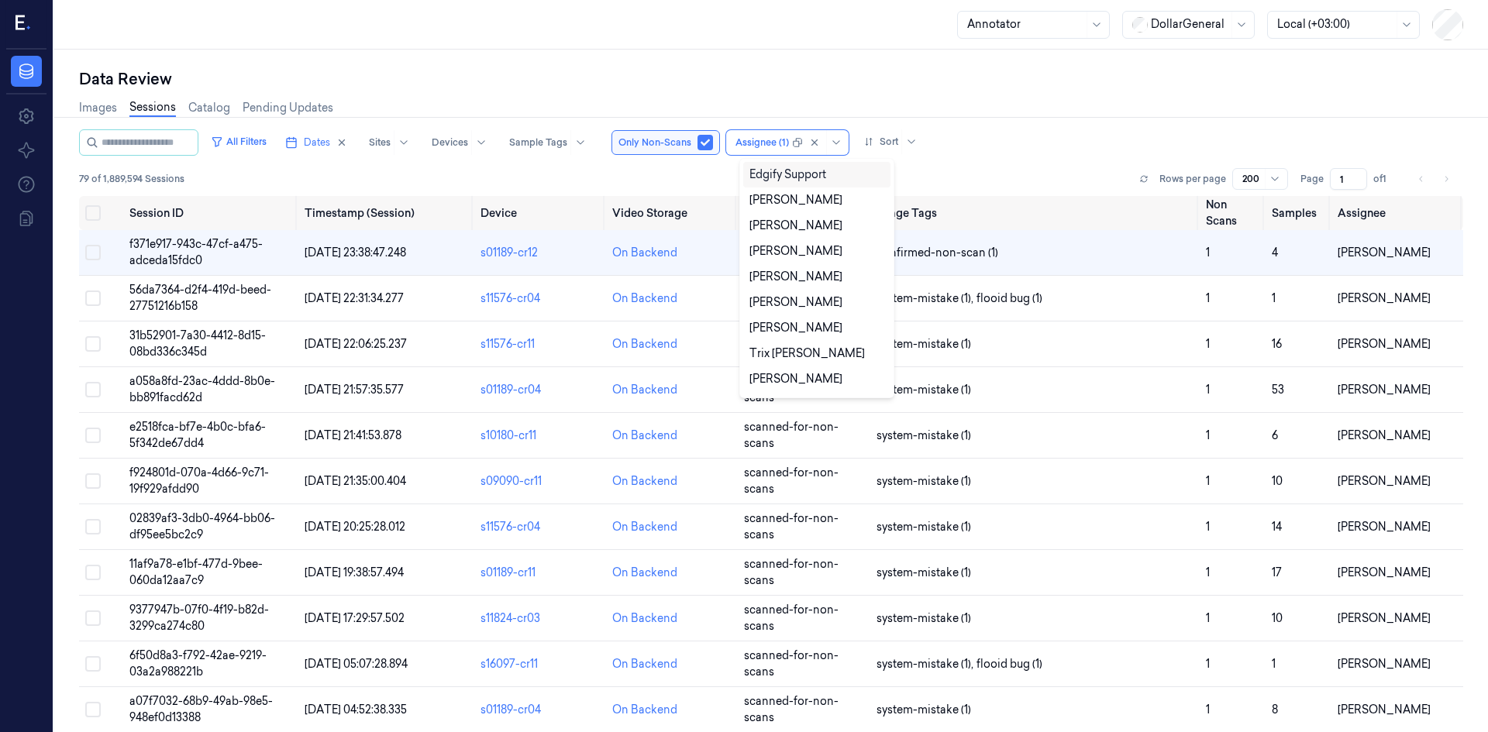
click at [1000, 148] on div "All Filters Dates Sites Devices Sample Tags Only Non-Scans option [PERSON_NAME]…" at bounding box center [771, 142] width 1384 height 26
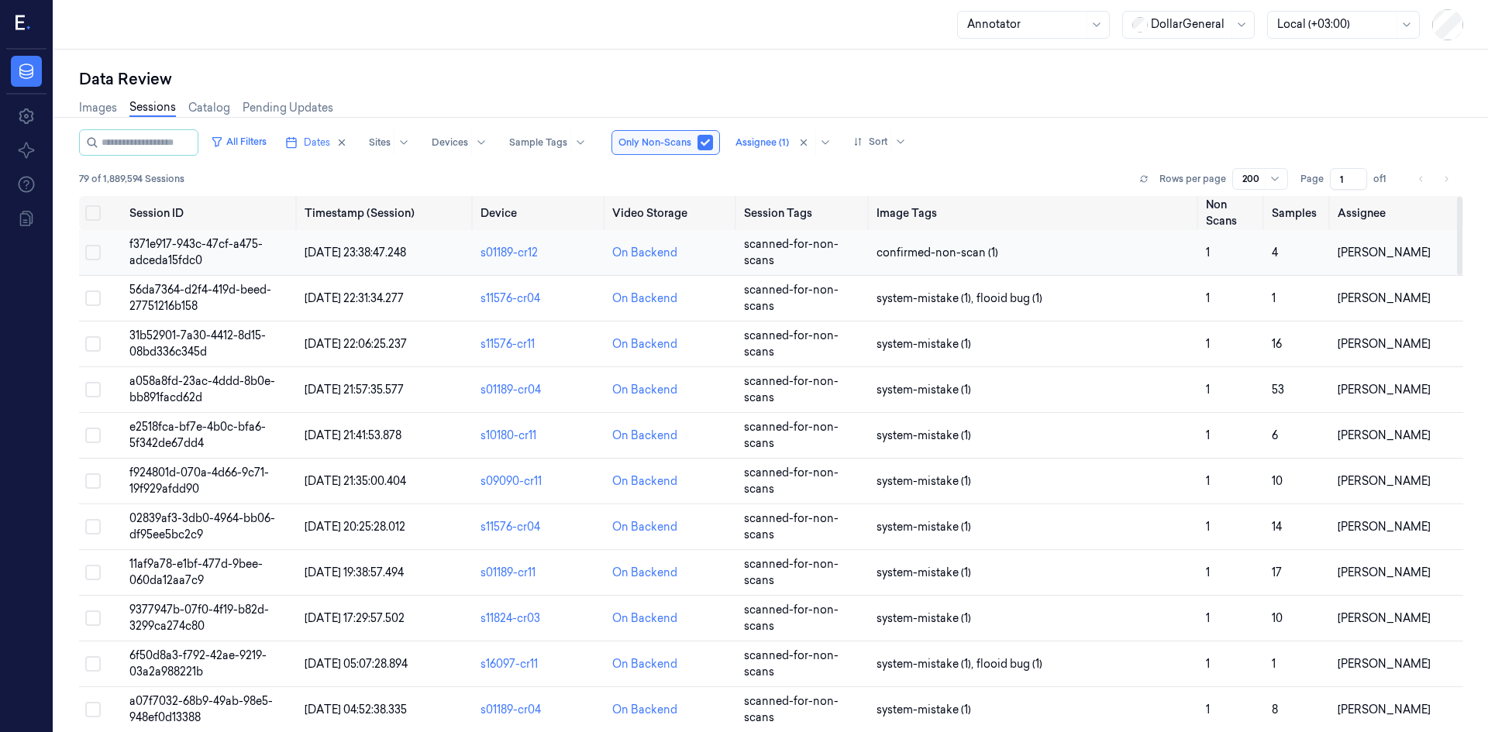
click at [154, 246] on span "f371e917-943c-47cf-a475-adceda15fdc0" at bounding box center [195, 252] width 133 height 30
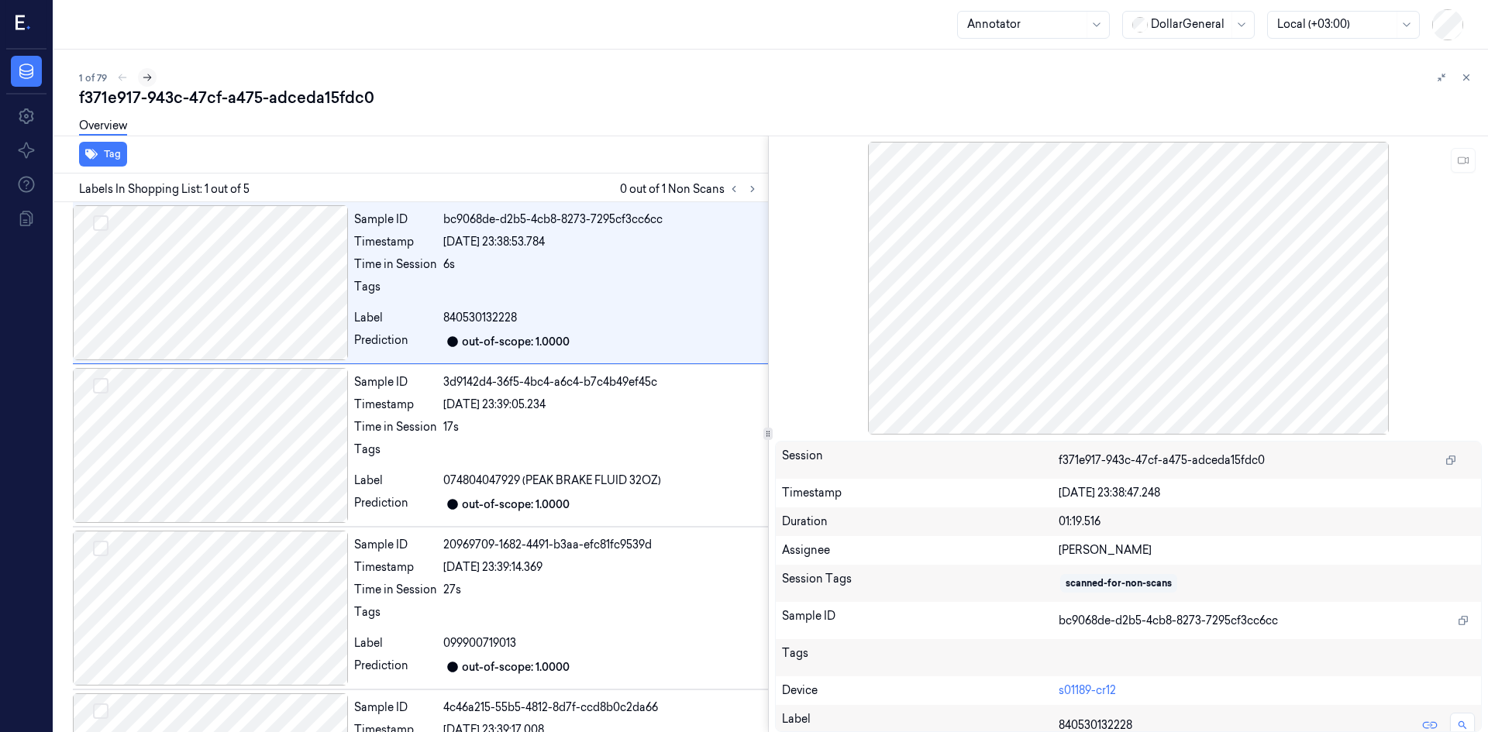
click at [151, 81] on icon at bounding box center [147, 77] width 11 height 11
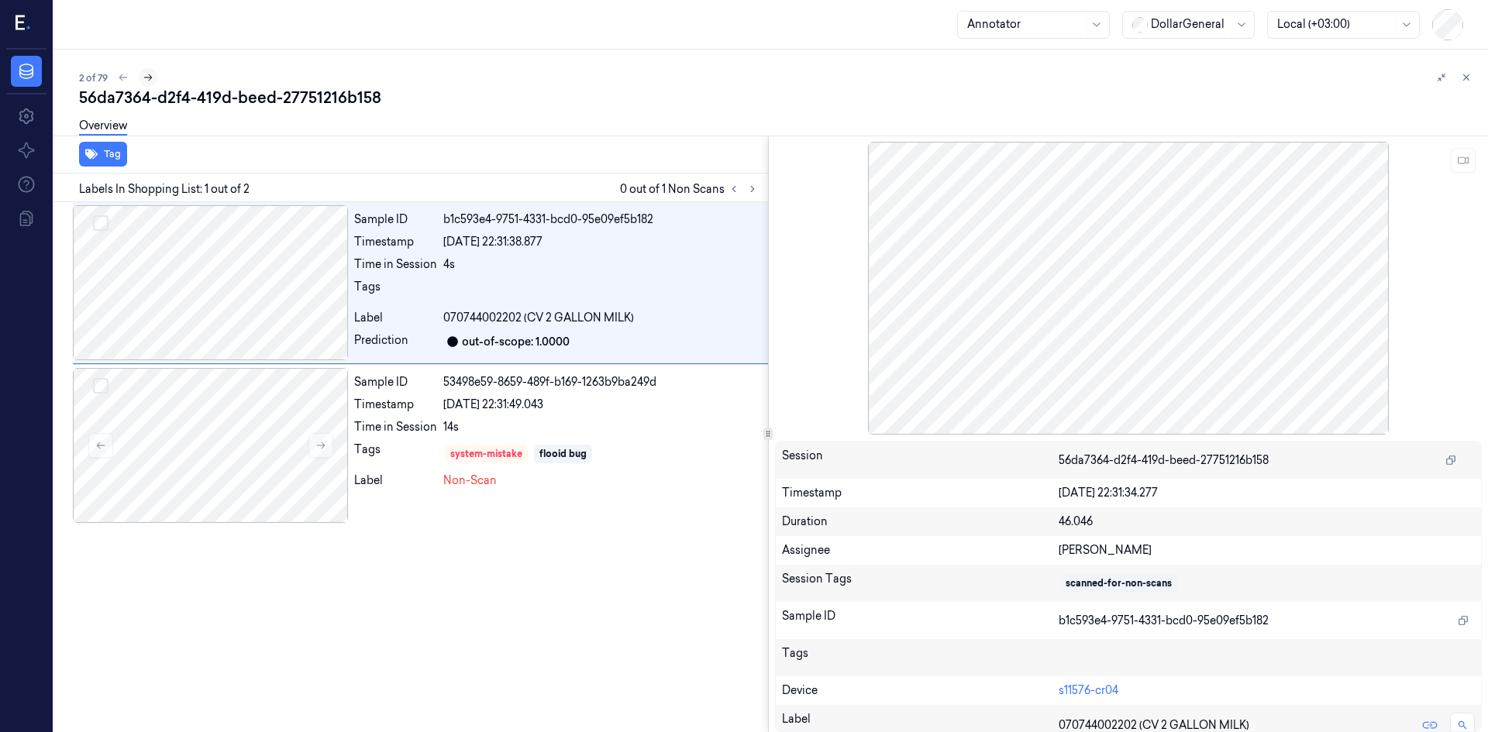
click at [150, 80] on icon at bounding box center [148, 77] width 9 height 7
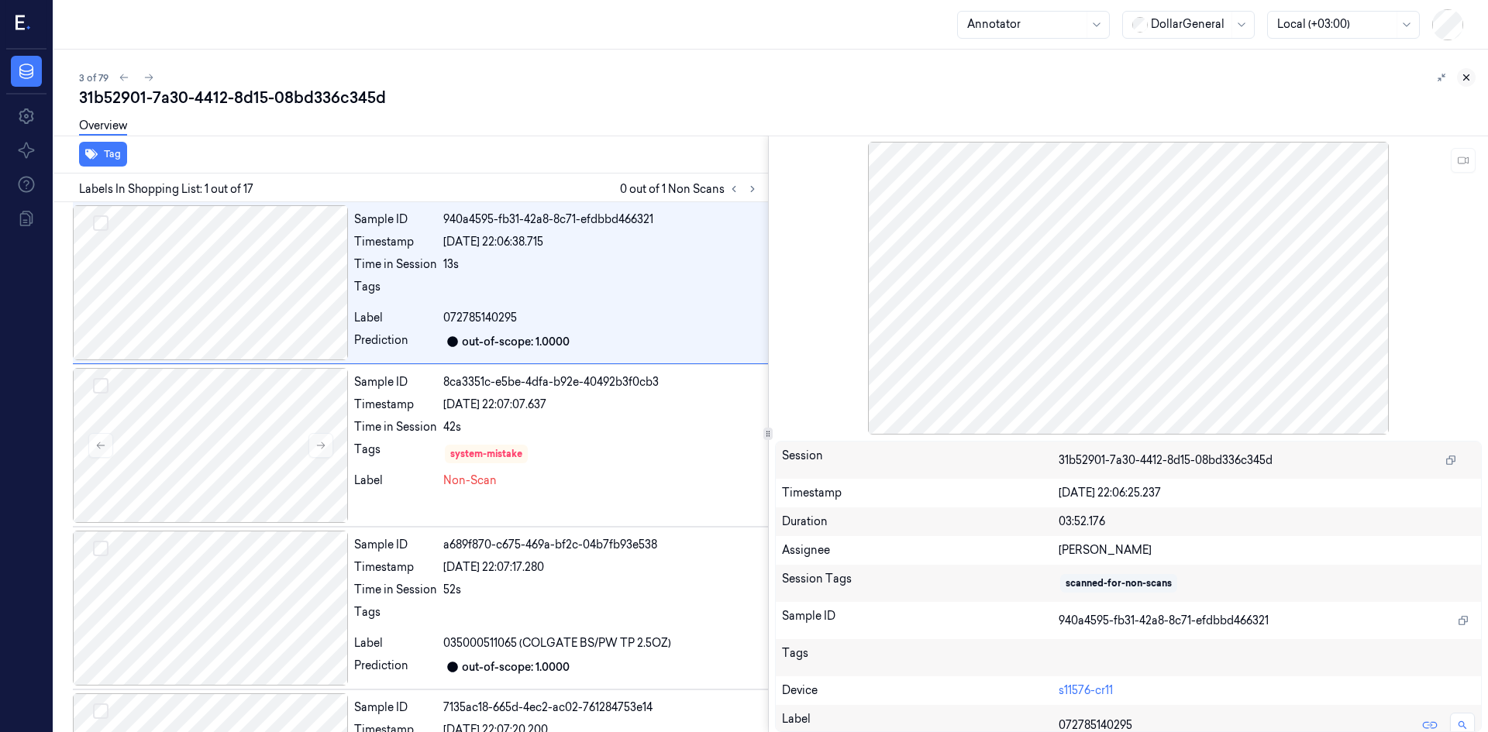
click at [1464, 81] on icon at bounding box center [1466, 77] width 11 height 11
